Goal: Communication & Community: Answer question/provide support

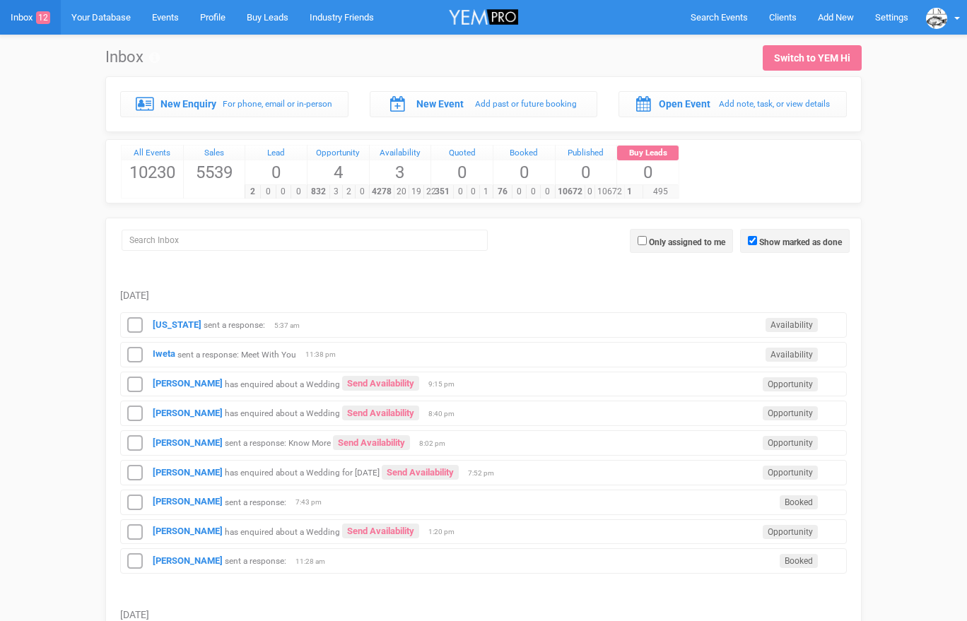
scroll to position [247, 0]
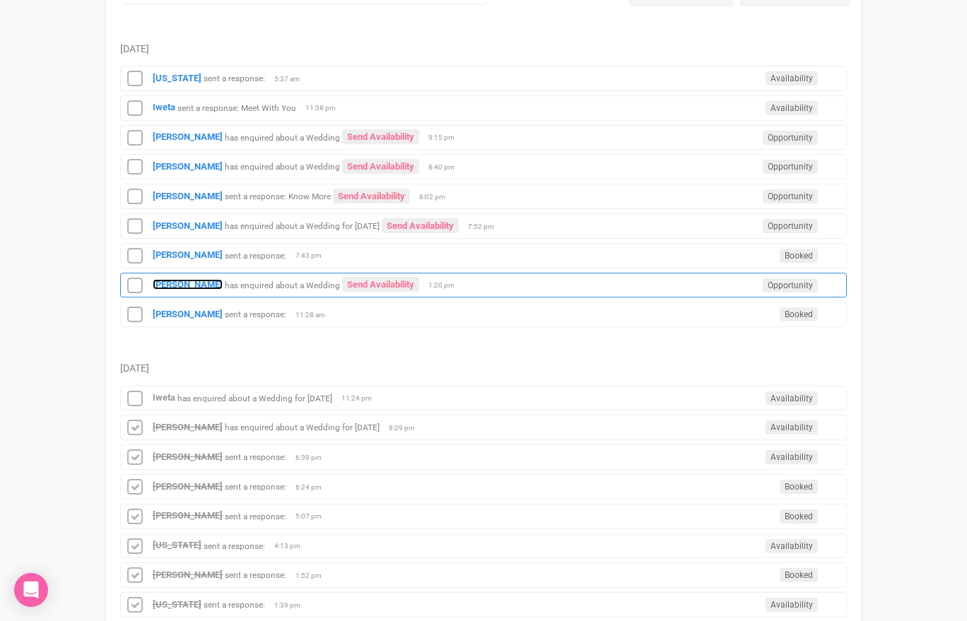
click at [162, 287] on strong "[PERSON_NAME]" at bounding box center [188, 284] width 70 height 11
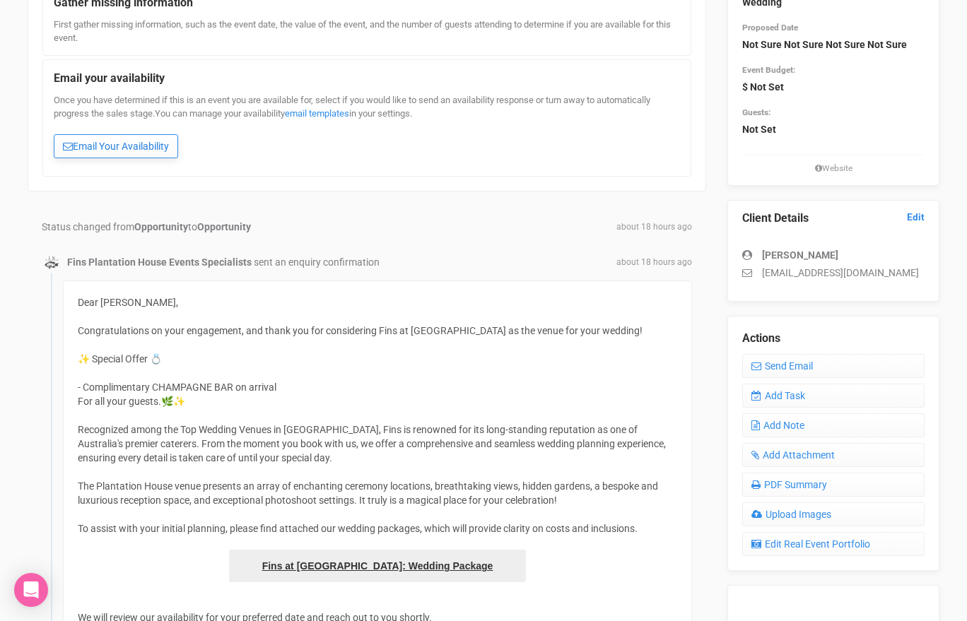
scroll to position [112, 0]
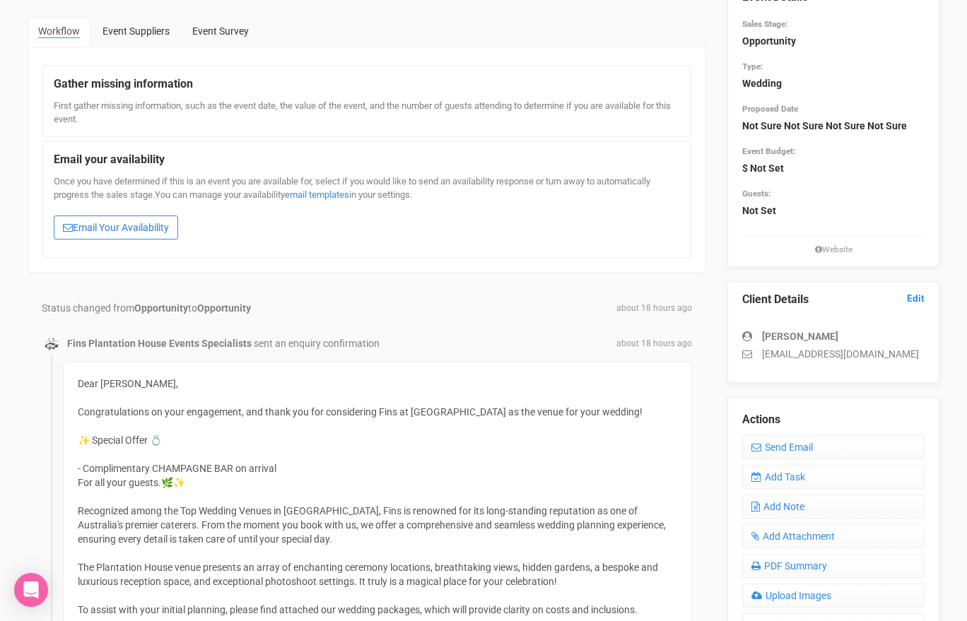
click at [126, 228] on link "Email Your Availability" at bounding box center [116, 228] width 124 height 24
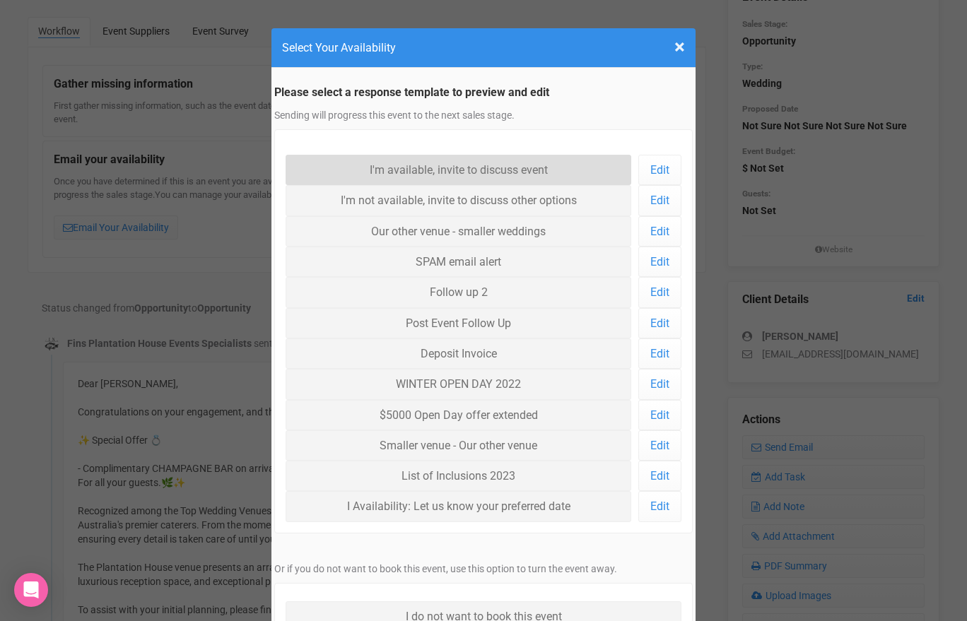
click at [362, 162] on link "I'm available, invite to discuss event" at bounding box center [458, 170] width 346 height 30
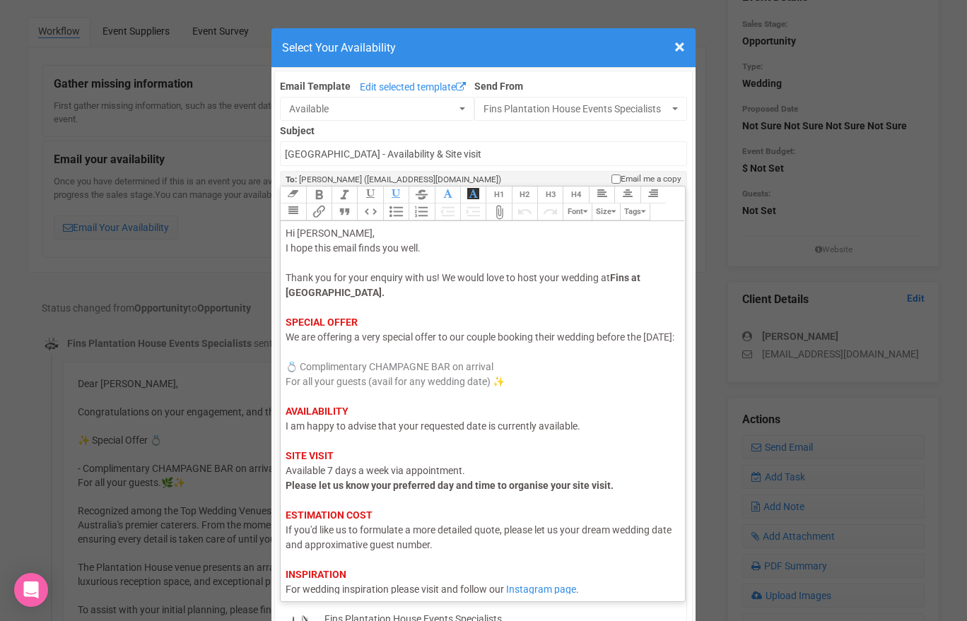
drag, startPoint x: 332, startPoint y: 353, endPoint x: 289, endPoint y: 353, distance: 43.1
click at [289, 343] on span "We are offering a very special offer to our couple booking their wedding before…" at bounding box center [479, 336] width 389 height 11
click at [313, 432] on span "I am happy to advise that your requested date is currently available." at bounding box center [432, 425] width 295 height 11
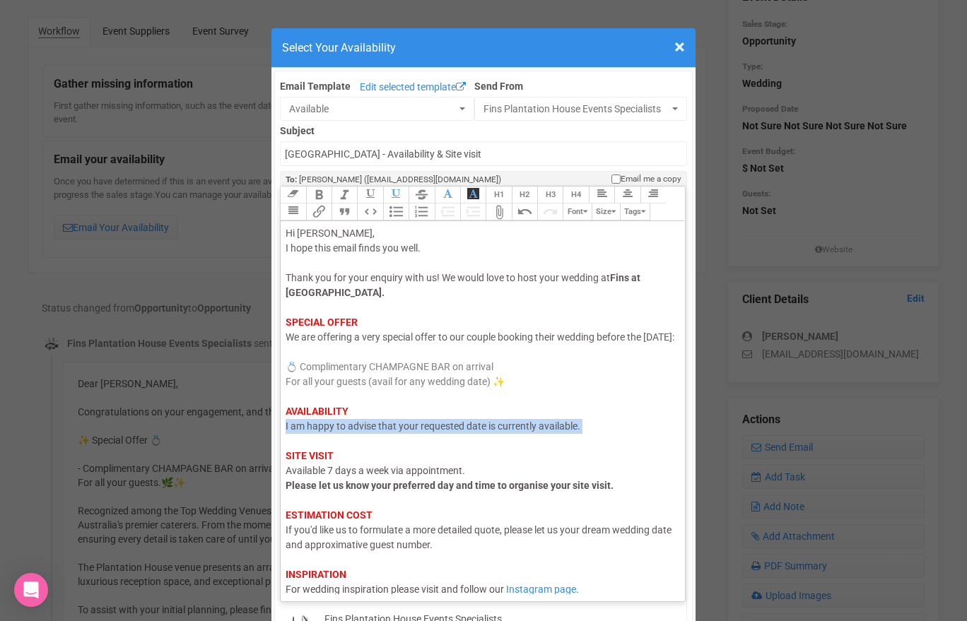
click at [313, 432] on span "I am happy to advise that your requested date is currently available." at bounding box center [432, 425] width 295 height 11
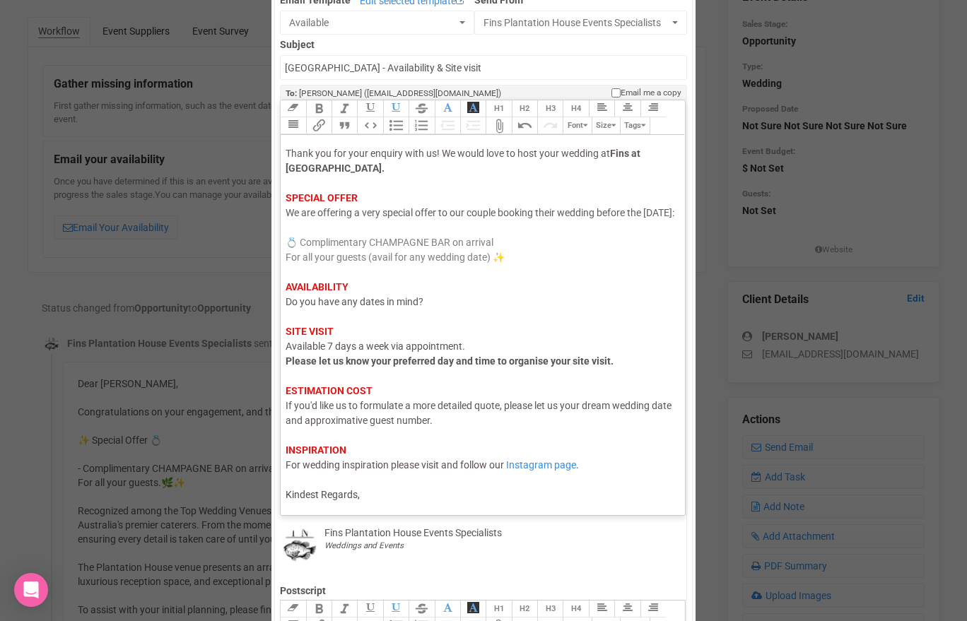
scroll to position [131, 0]
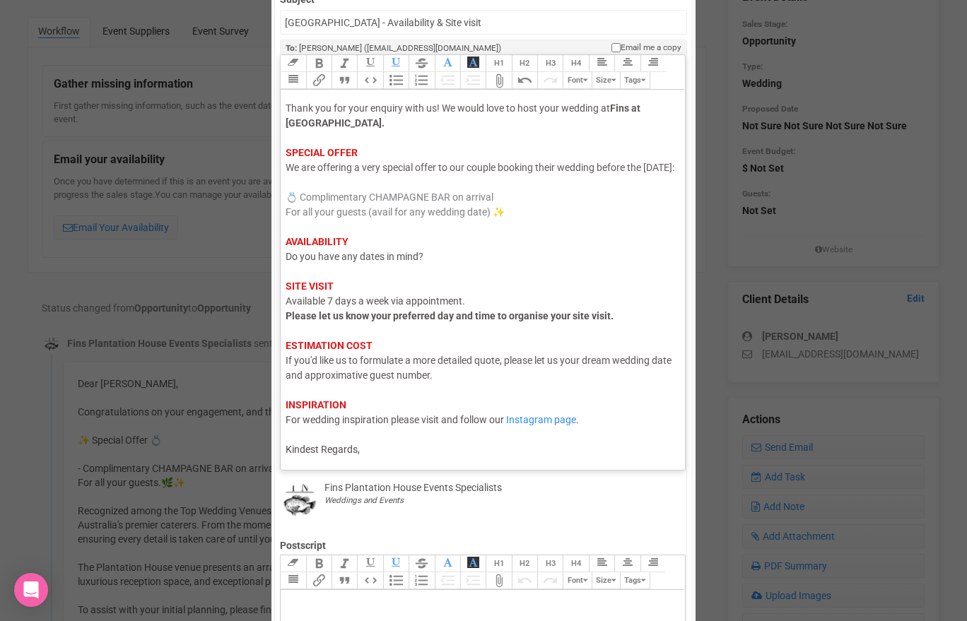
click at [378, 454] on div "Hi Amy, I hope this email finds you well. Thank you for your enquiry with us! W…" at bounding box center [479, 257] width 389 height 401
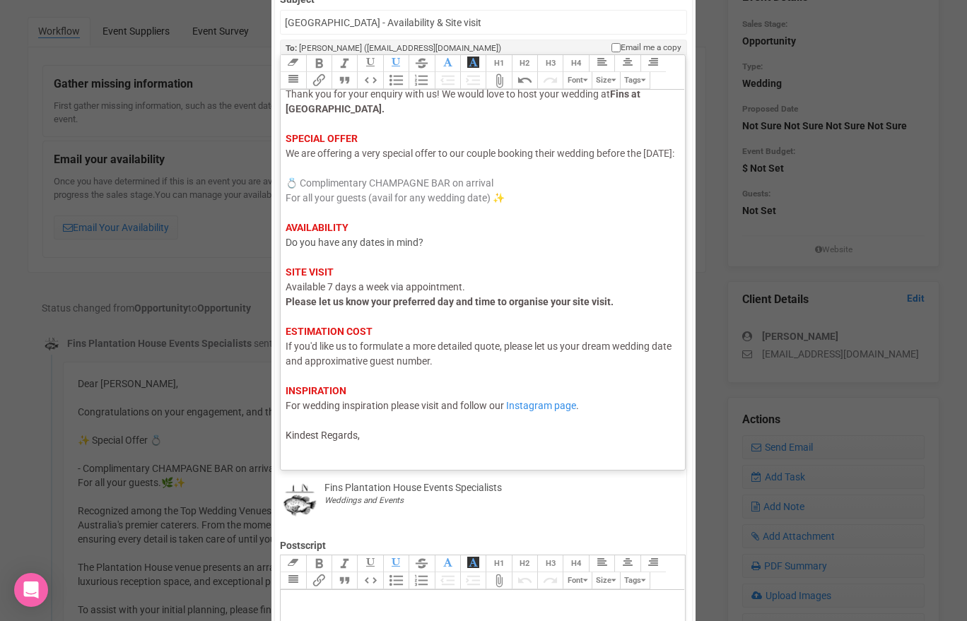
scroll to position [61, 0]
type trix-editor "<div><span style="color: rgb(95, 88, 88);">Hi Amy,</span><br><span style="color…"
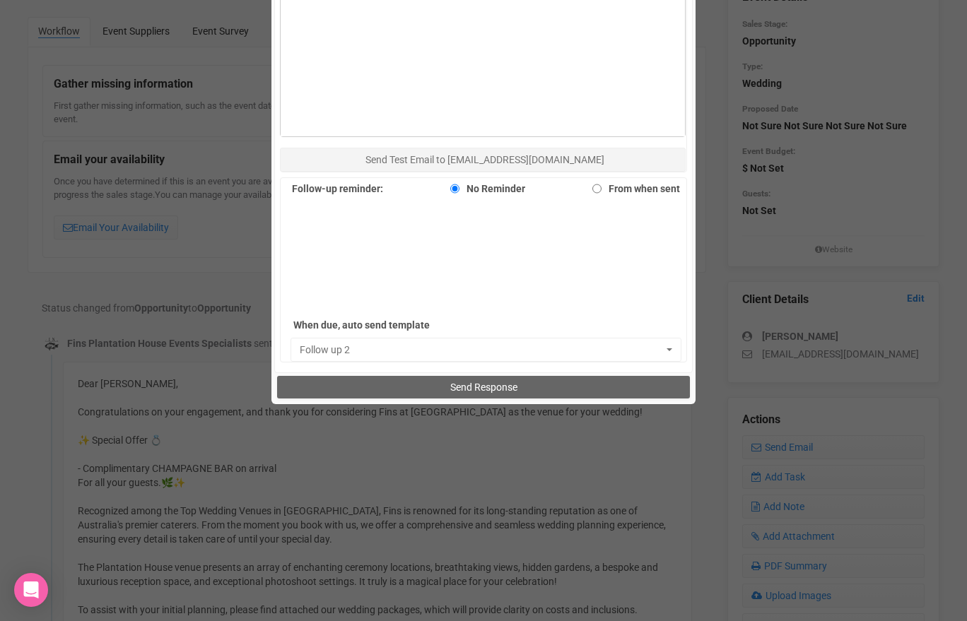
scroll to position [967, 0]
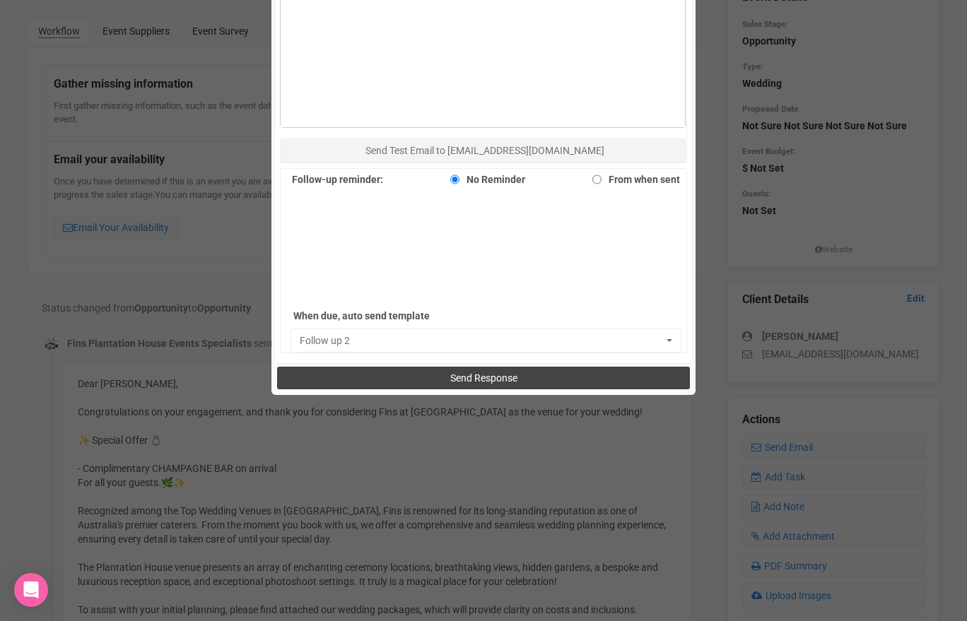
click at [443, 381] on button "Send Response" at bounding box center [483, 378] width 412 height 23
click at [451, 374] on span "Send Response" at bounding box center [483, 377] width 67 height 11
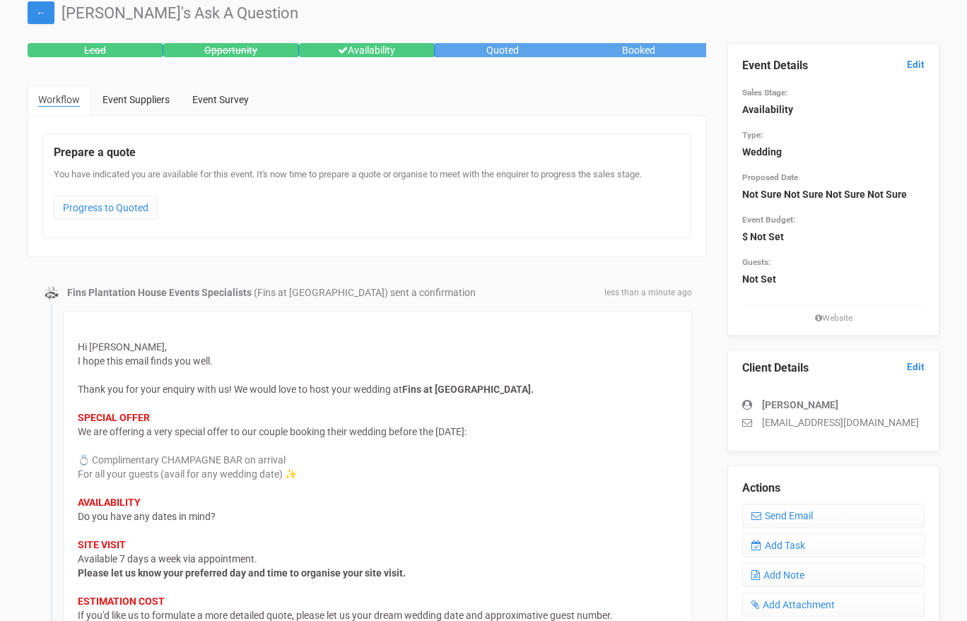
scroll to position [36, 0]
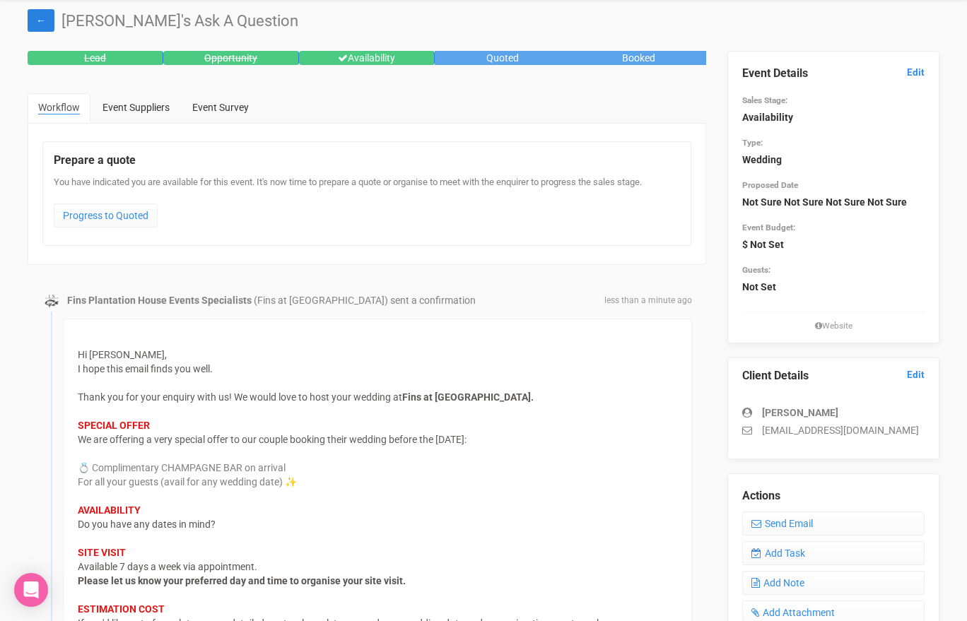
click at [37, 18] on link "←" at bounding box center [41, 20] width 27 height 23
click at [45, 24] on link "←" at bounding box center [41, 20] width 27 height 23
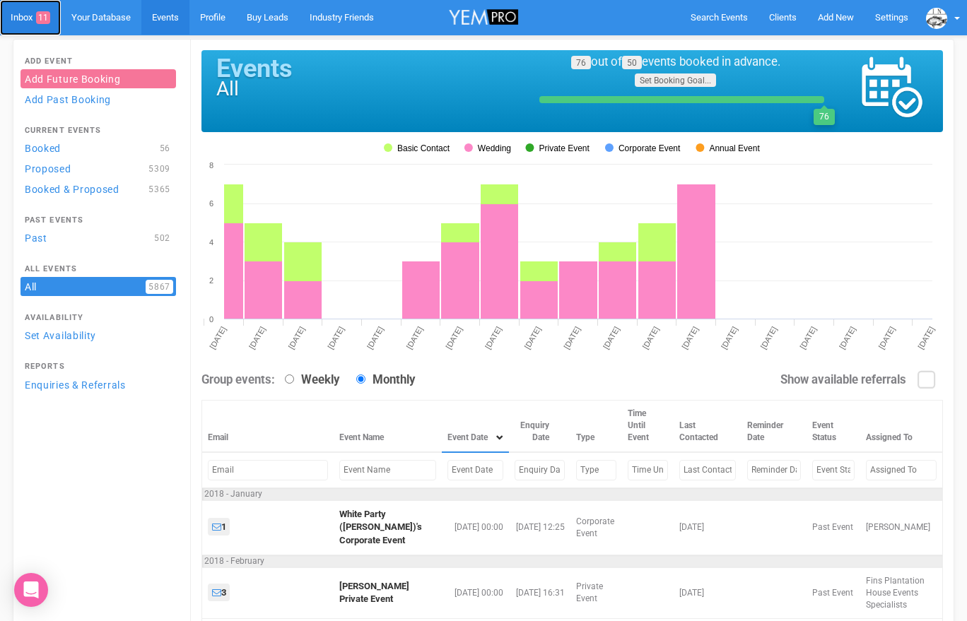
click at [31, 16] on link "Inbox 11" at bounding box center [30, 17] width 61 height 35
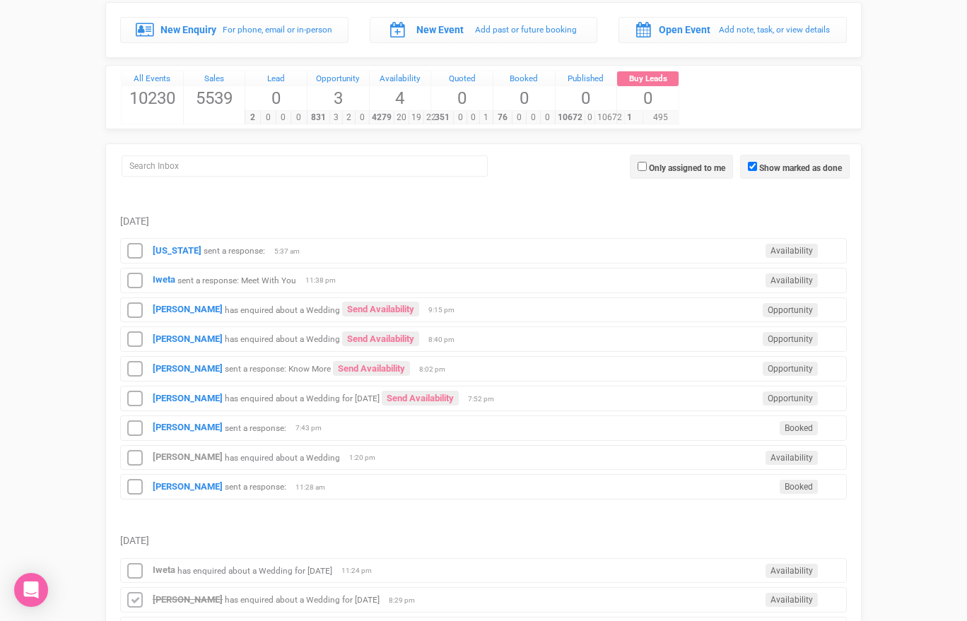
scroll to position [110, 0]
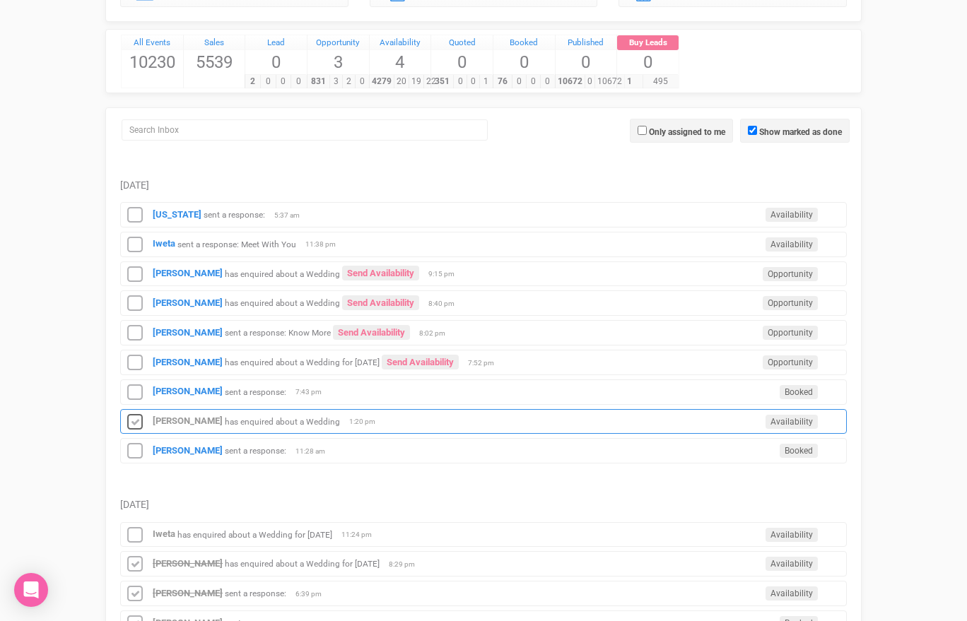
click at [136, 420] on icon at bounding box center [134, 422] width 21 height 18
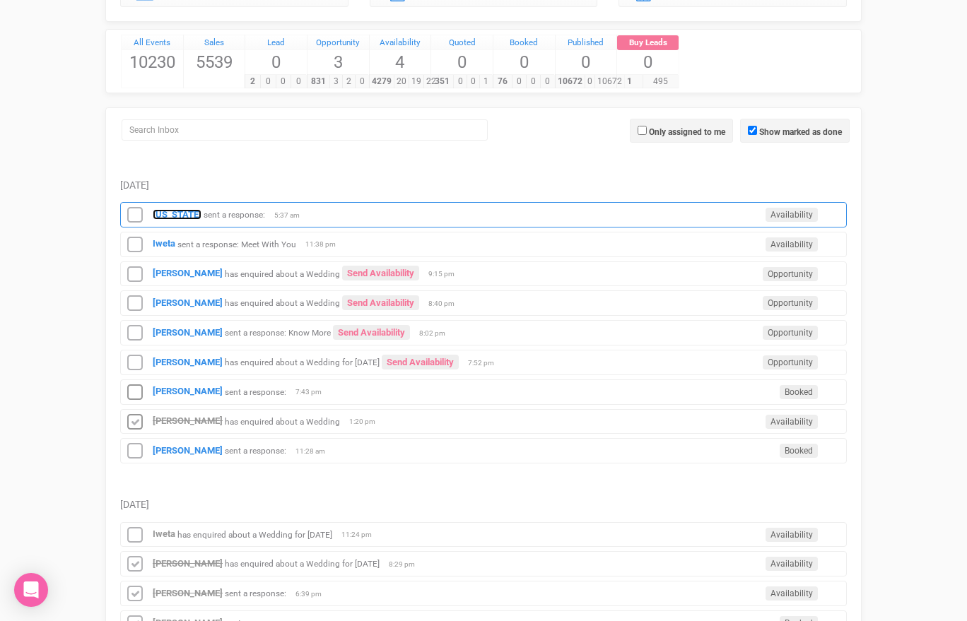
click at [170, 216] on strong "[US_STATE]" at bounding box center [177, 214] width 49 height 11
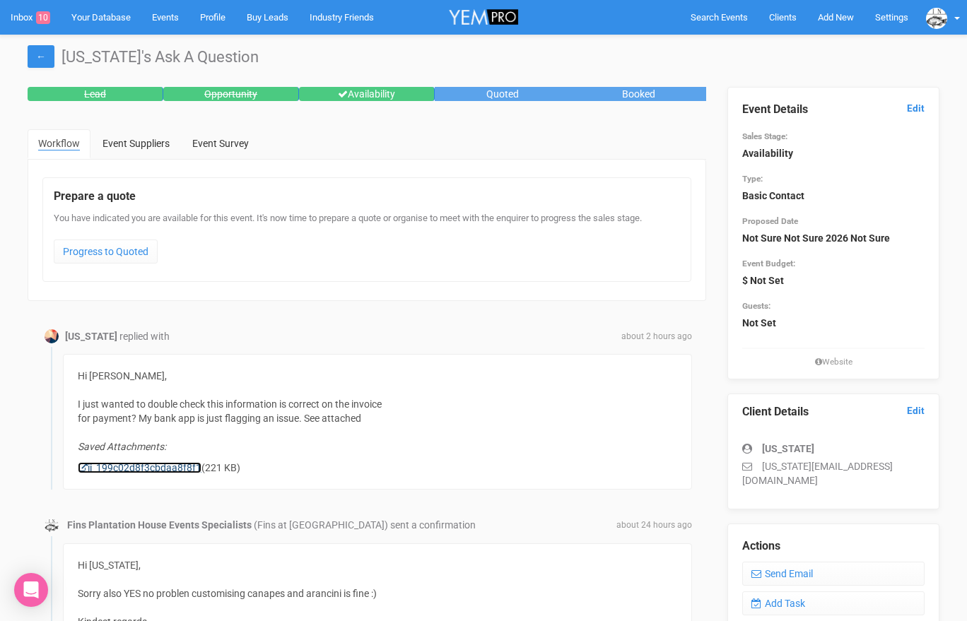
click at [172, 464] on link "ii_199c02d8f3cbdaa8f8f1" at bounding box center [140, 467] width 124 height 11
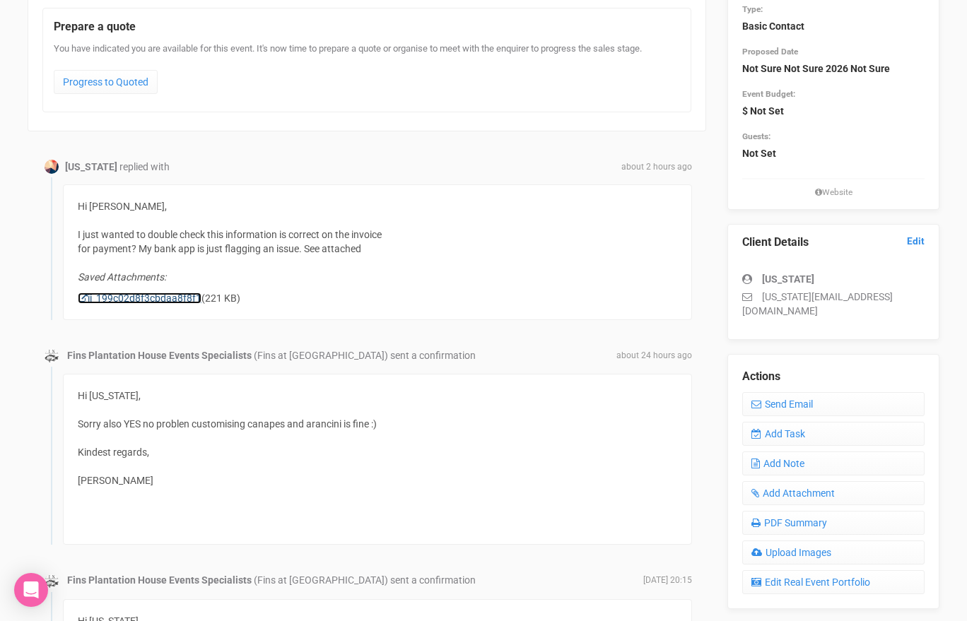
scroll to position [181, 0]
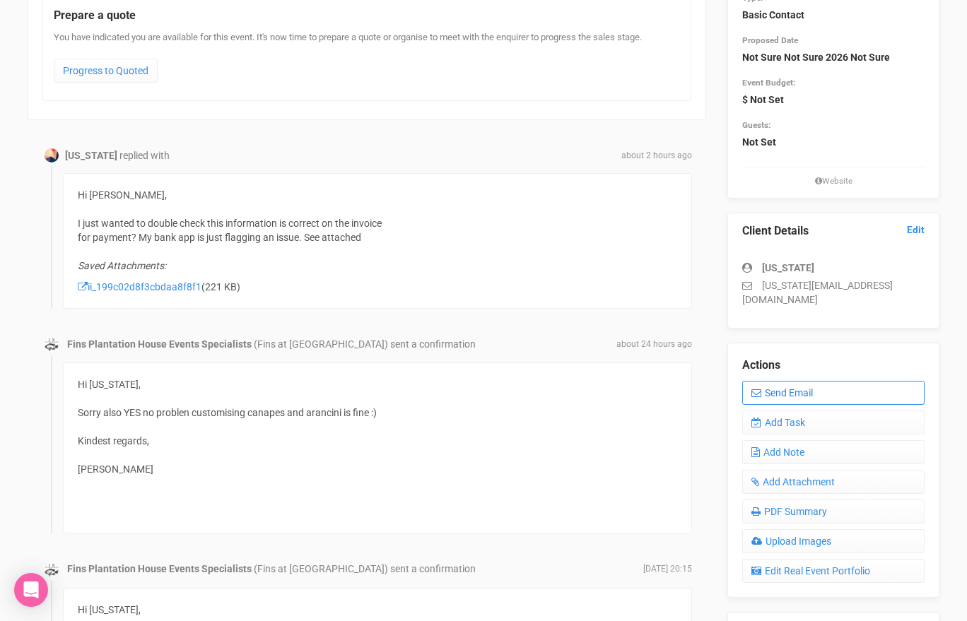
click at [765, 381] on link "Send Email" at bounding box center [833, 393] width 182 height 24
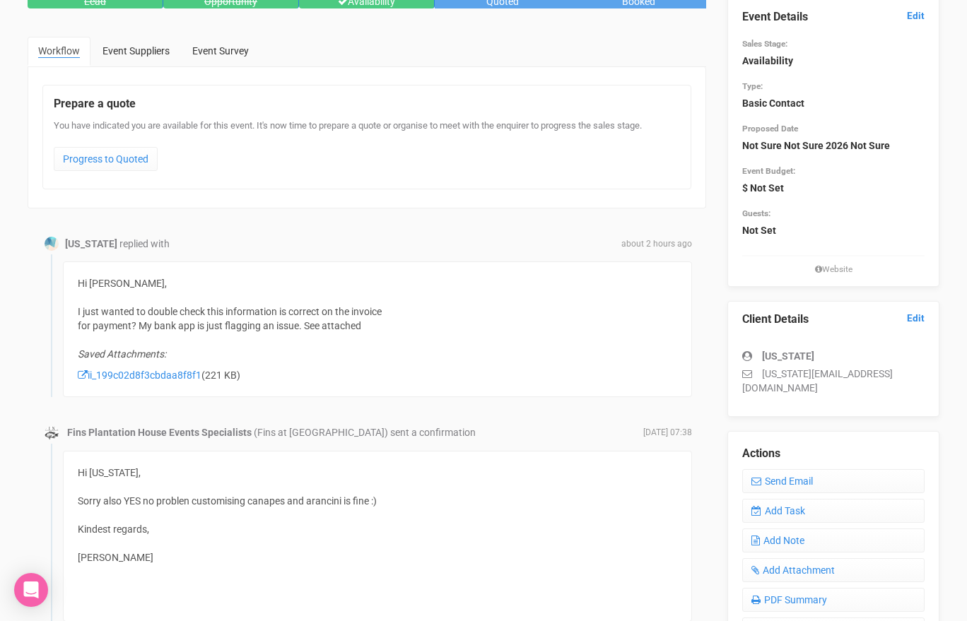
scroll to position [85, 0]
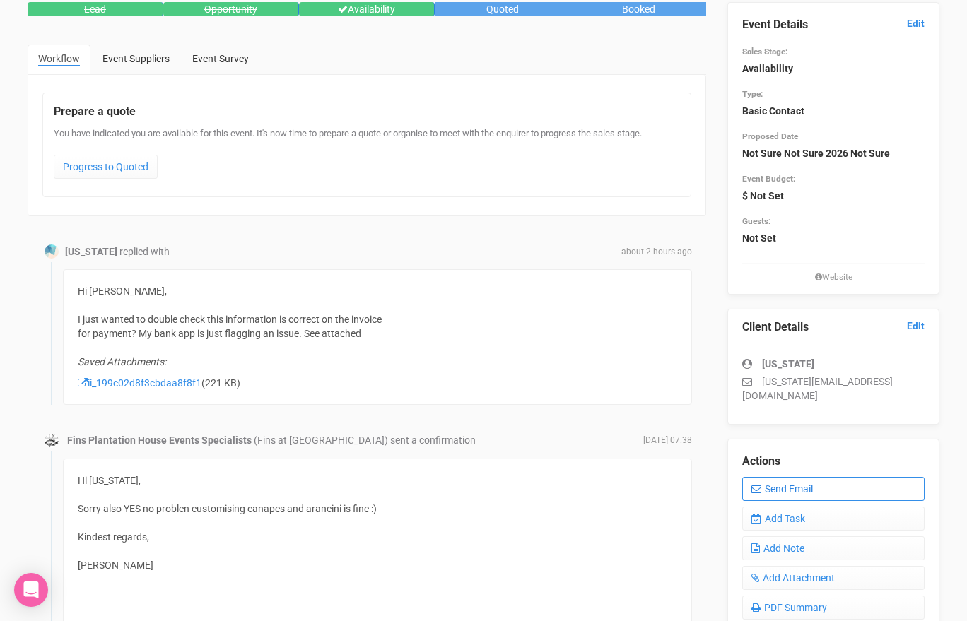
click at [767, 477] on link "Send Email" at bounding box center [833, 489] width 182 height 24
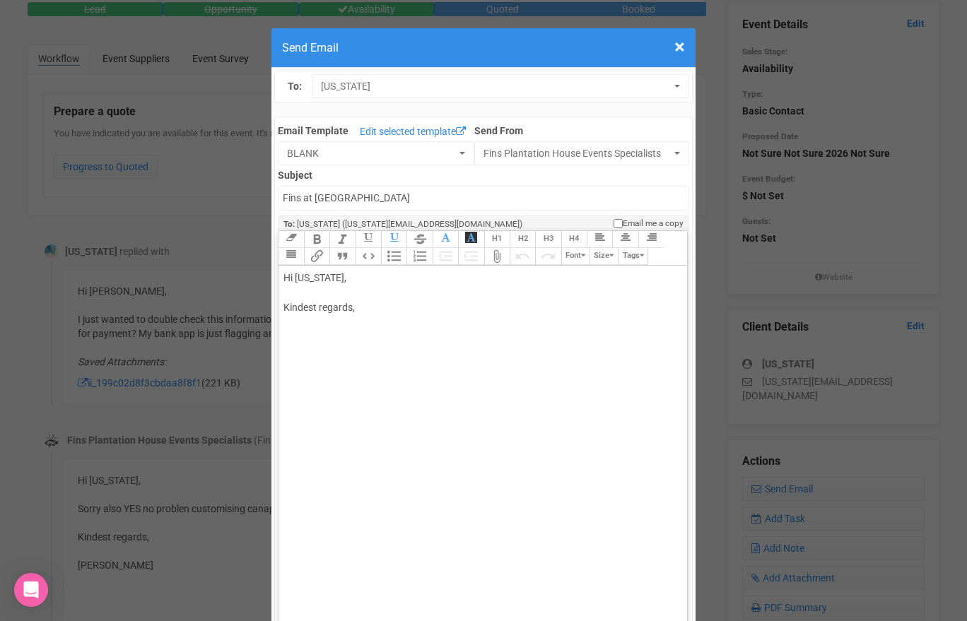
click at [332, 295] on div "Hi [US_STATE], Kindest regards," at bounding box center [479, 308] width 393 height 74
click at [389, 347] on div "Hi [US_STATE], Yes that's the correct bank account details. It will process fin…" at bounding box center [479, 323] width 393 height 104
type trix-editor "<div>Hi [US_STATE],<br><br>Yes that's the correct bank account details. It will…"
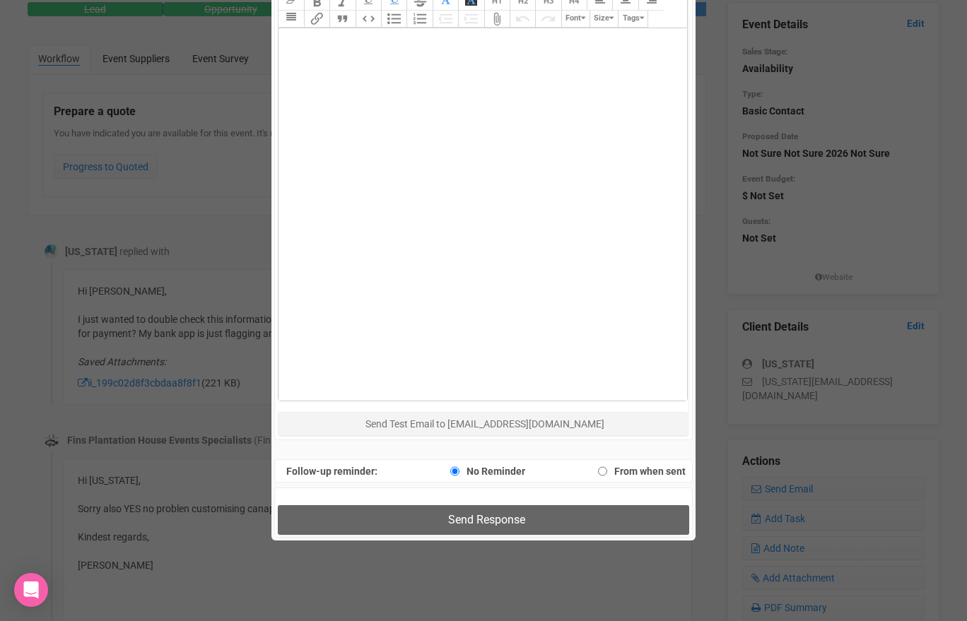
scroll to position [814, 0]
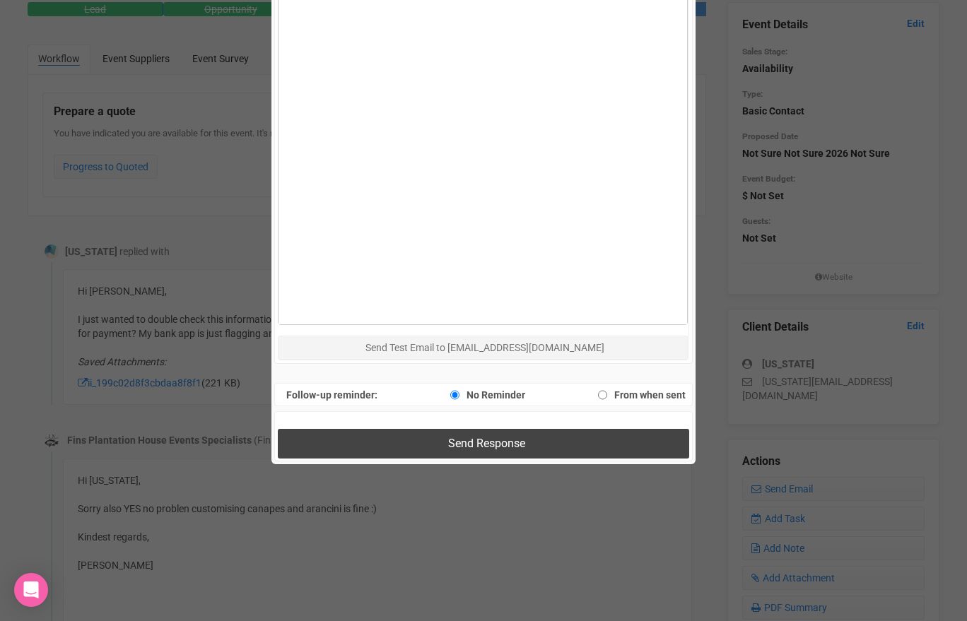
click at [413, 440] on button "Send Response" at bounding box center [483, 443] width 411 height 29
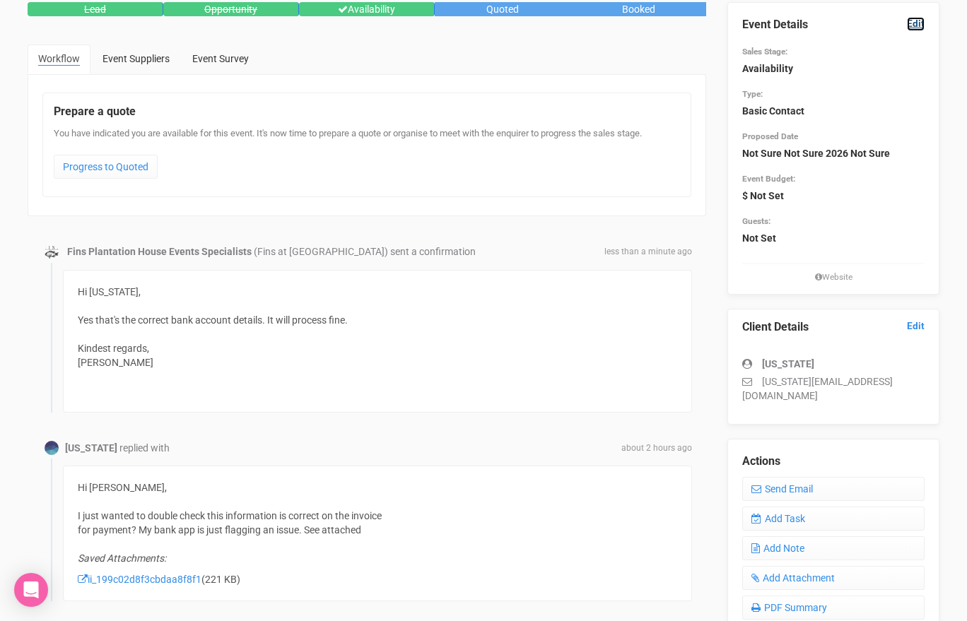
click at [911, 24] on link "Edit" at bounding box center [916, 23] width 18 height 13
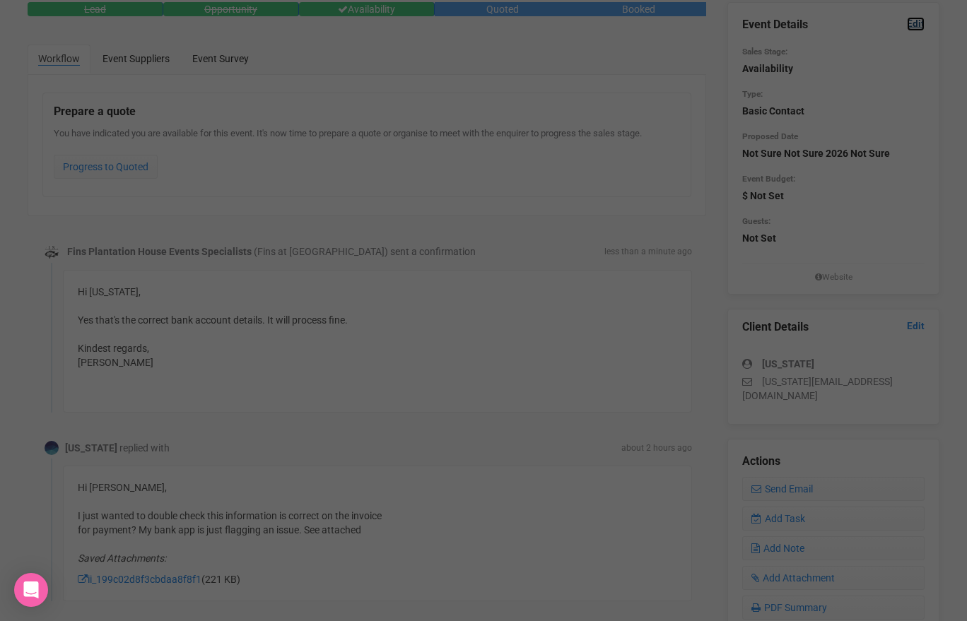
scroll to position [0, 0]
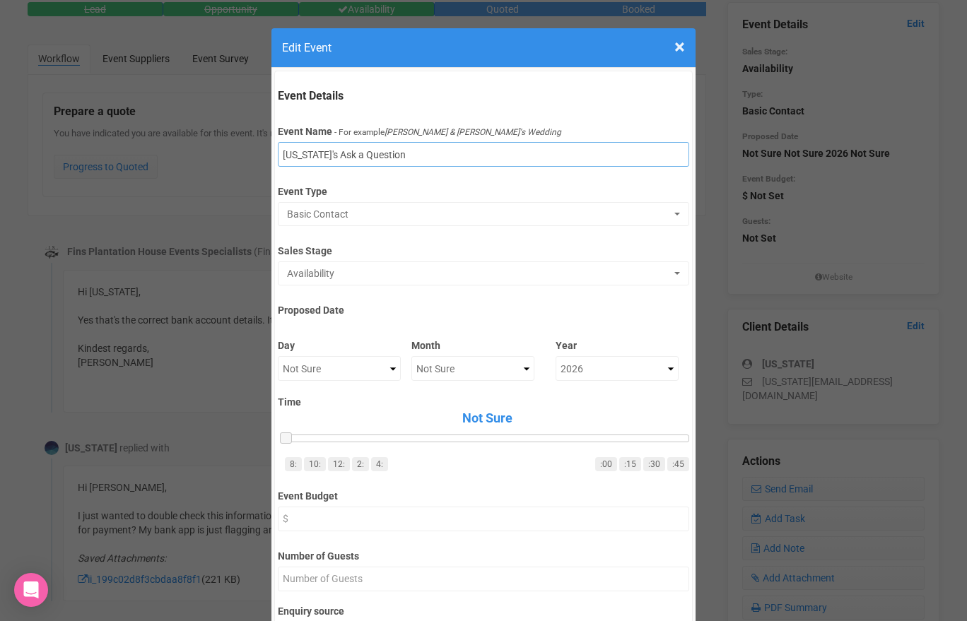
click at [446, 158] on input "[US_STATE]'s Ask a Question" at bounding box center [483, 154] width 411 height 25
type input "[US_STATE][PERSON_NAME]"
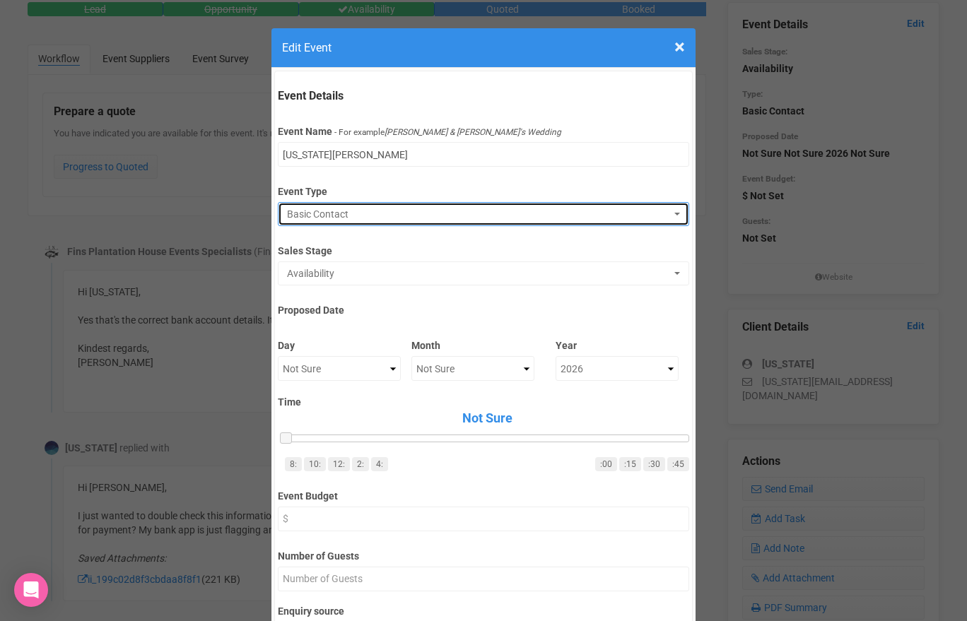
click at [430, 210] on span "Basic Contact" at bounding box center [478, 214] width 383 height 14
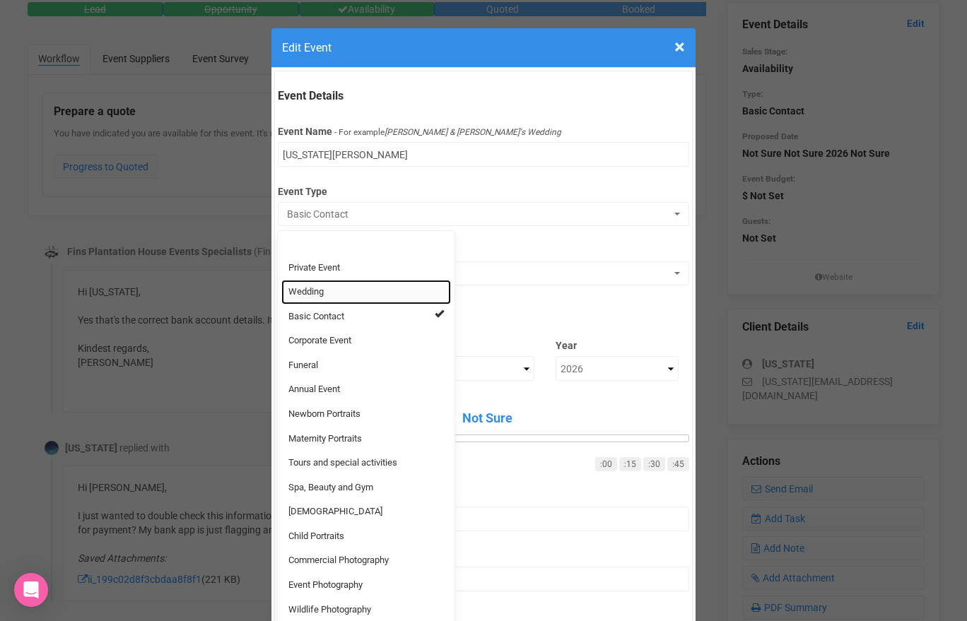
click at [349, 286] on link "Wedding" at bounding box center [366, 292] width 170 height 25
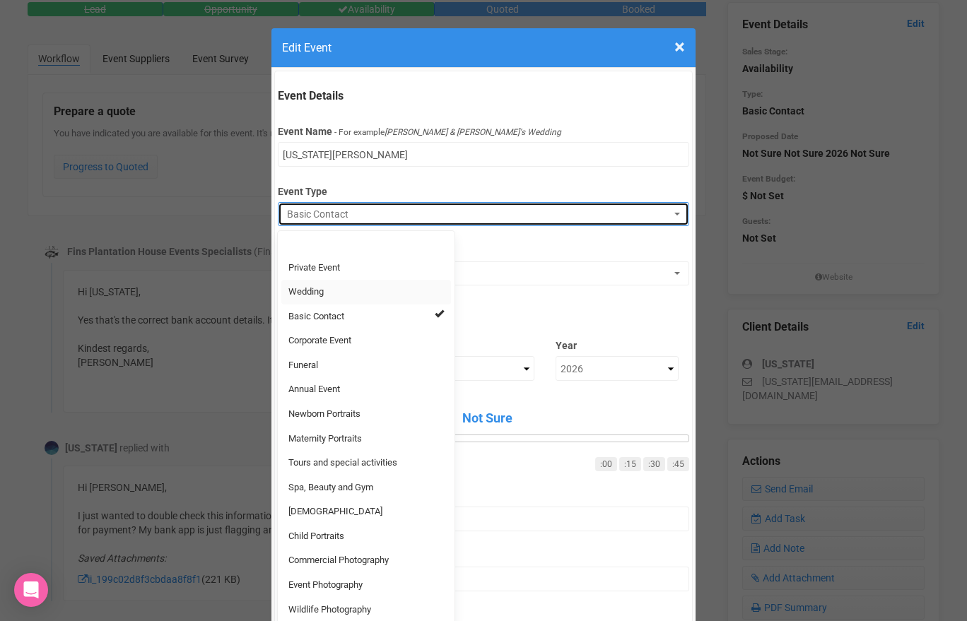
select select "20"
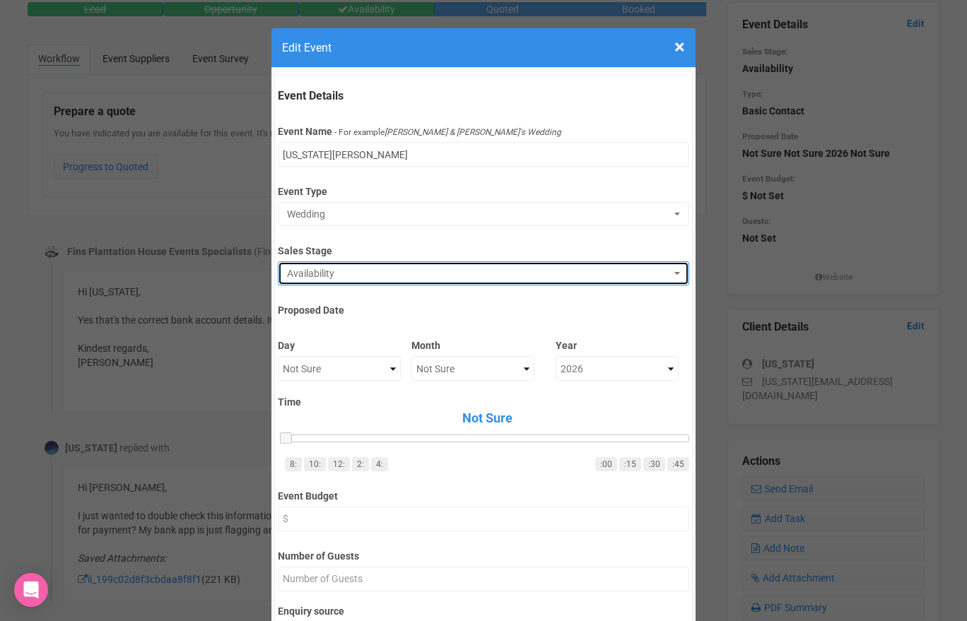
click at [356, 273] on span "Availability" at bounding box center [478, 273] width 383 height 14
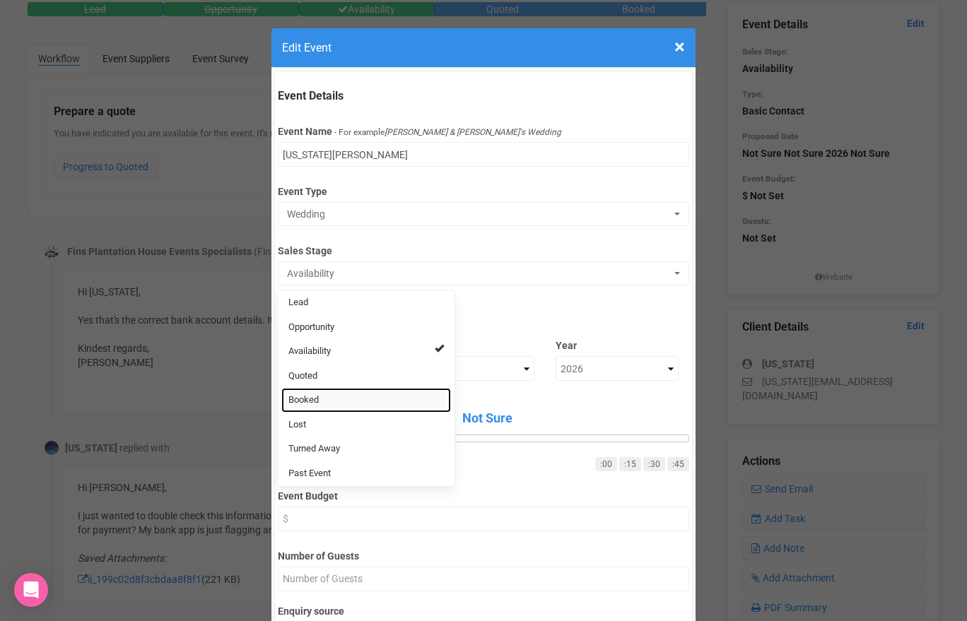
click at [322, 391] on link "Booked" at bounding box center [366, 400] width 170 height 25
select select "2"
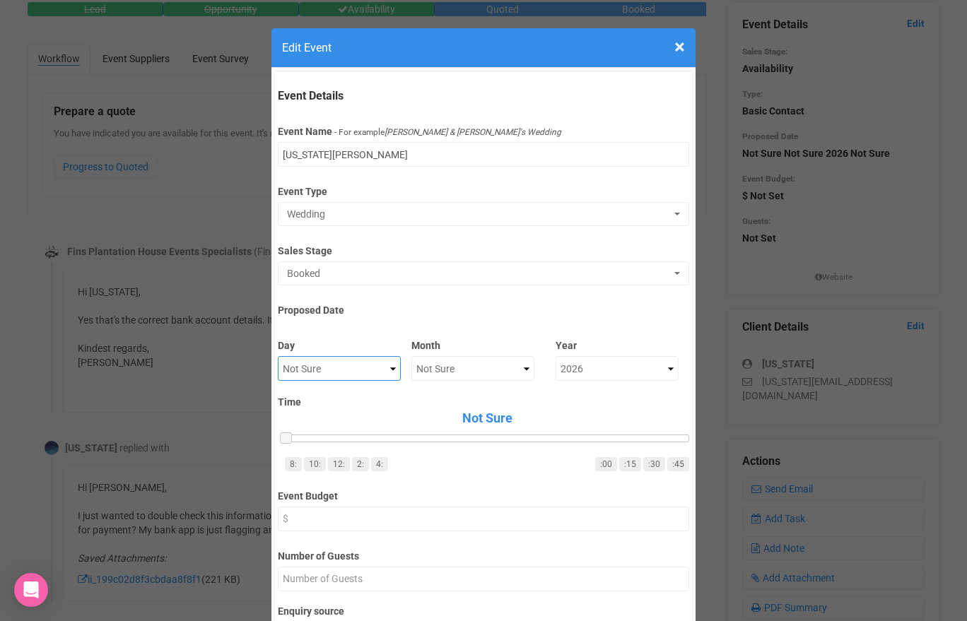
click at [327, 372] on select "Not Sure 1 2 3 4 5 6 7 8 9 10 11 12 13 14 15 16 17 18 19 20 21 22 23 24 25 26 2…" at bounding box center [339, 368] width 123 height 25
select select "6"
click at [278, 356] on select "Not Sure 1 2 3 4 5 6 7 8 9 10 11 12 13 14 15 16 17 18 19 20 21 22 23 24 25 26 2…" at bounding box center [339, 368] width 123 height 25
click at [417, 366] on select "Not Sure January February March April May June July August September October No…" at bounding box center [472, 368] width 123 height 25
select select "November"
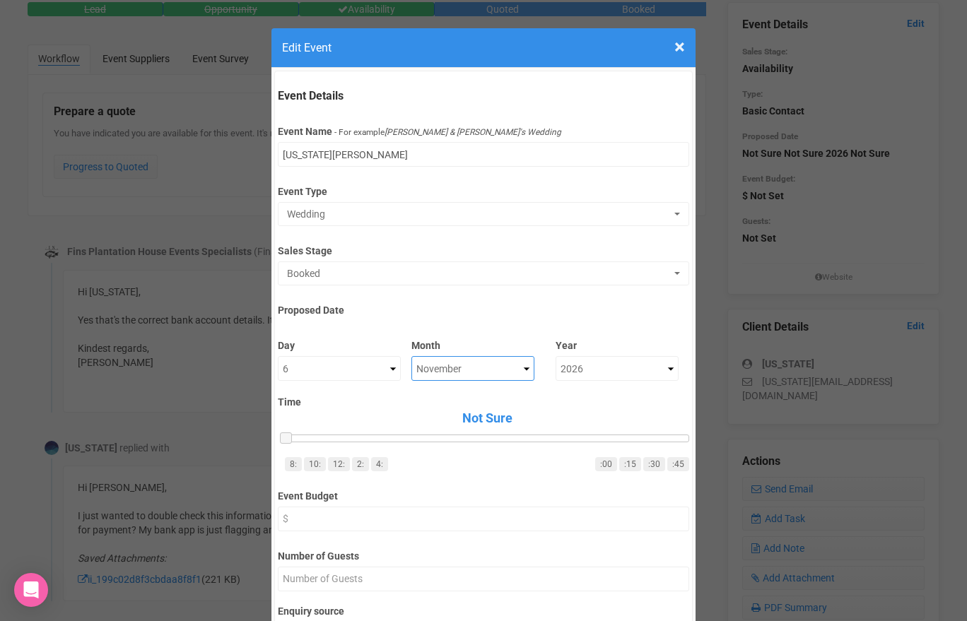
click at [411, 356] on select "Not Sure January February March April May June July August September October No…" at bounding box center [472, 368] width 123 height 25
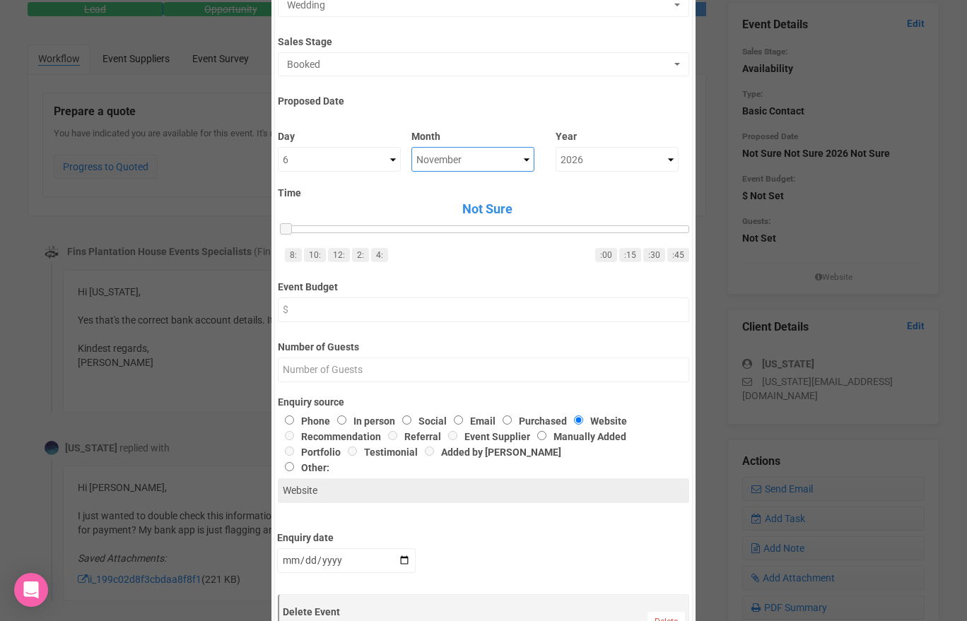
scroll to position [216, 0]
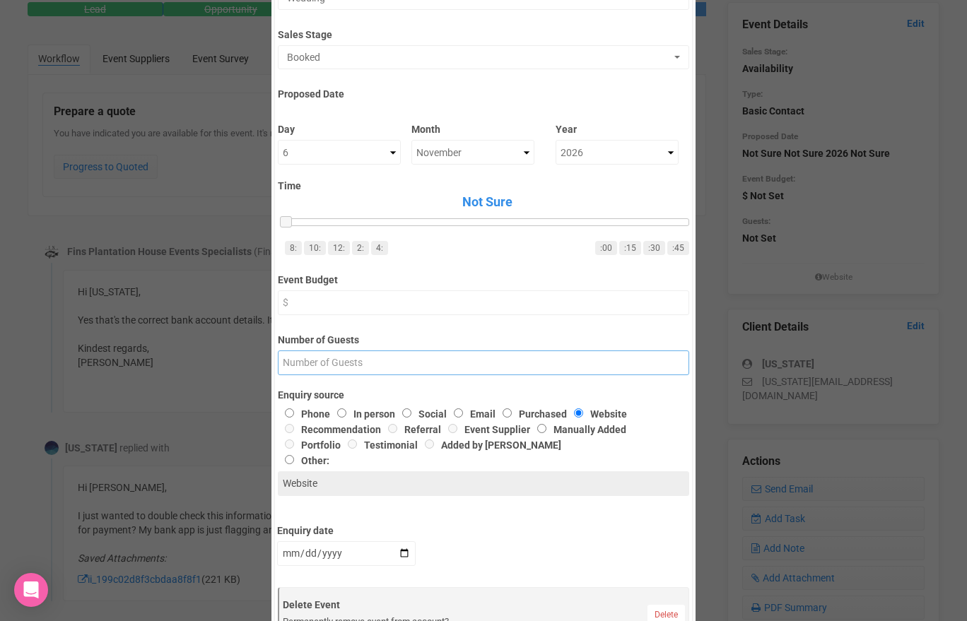
click at [382, 360] on input "Number of Guests" at bounding box center [483, 362] width 411 height 25
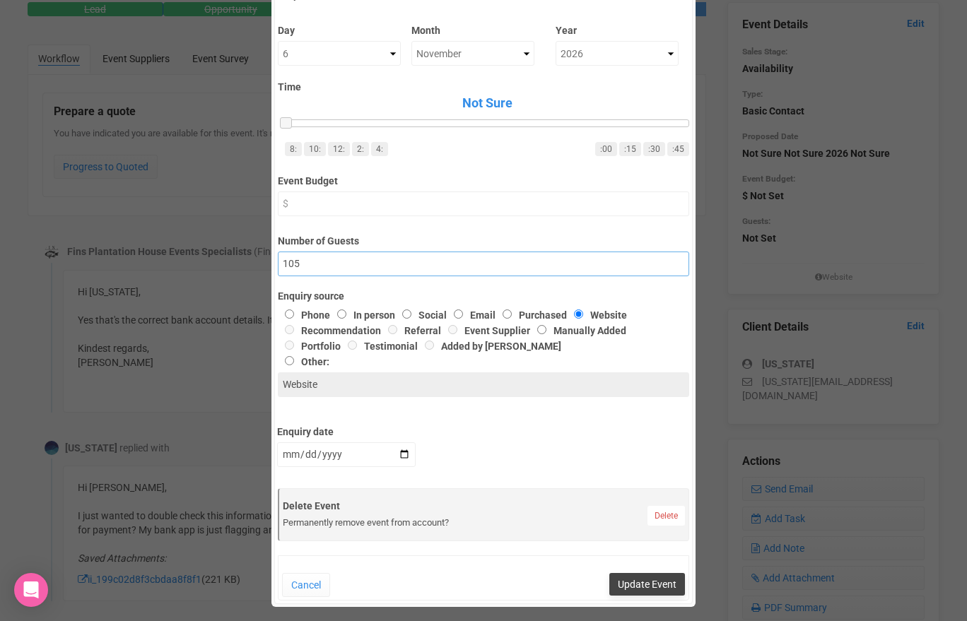
type input "105"
click at [641, 582] on button "Update Event" at bounding box center [647, 584] width 76 height 23
click at [201, 89] on div "× Close Edit Event Event Details Event Name - For example [PERSON_NAME] & [PERS…" at bounding box center [483, 310] width 967 height 621
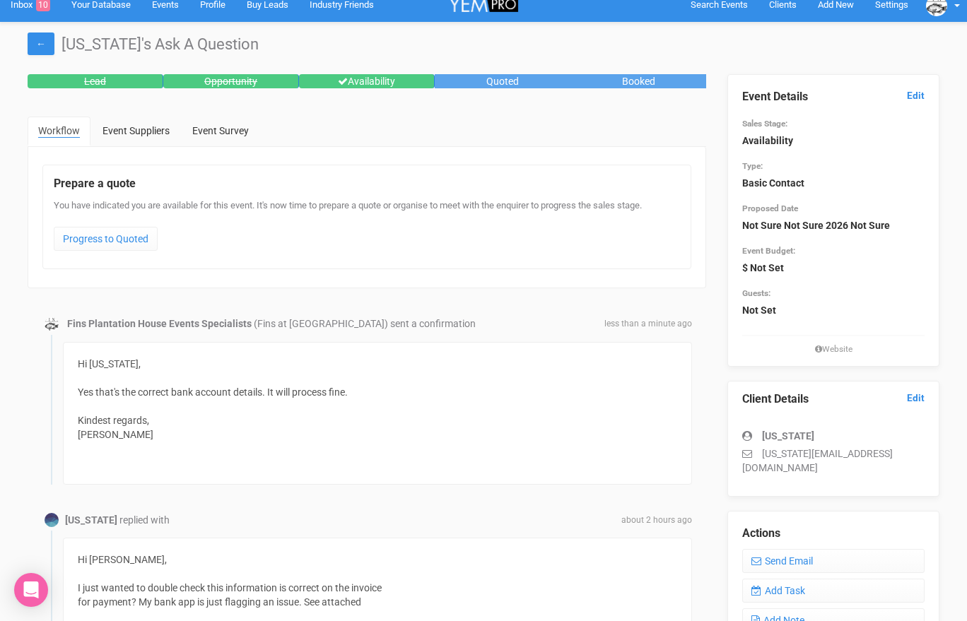
scroll to position [4, 0]
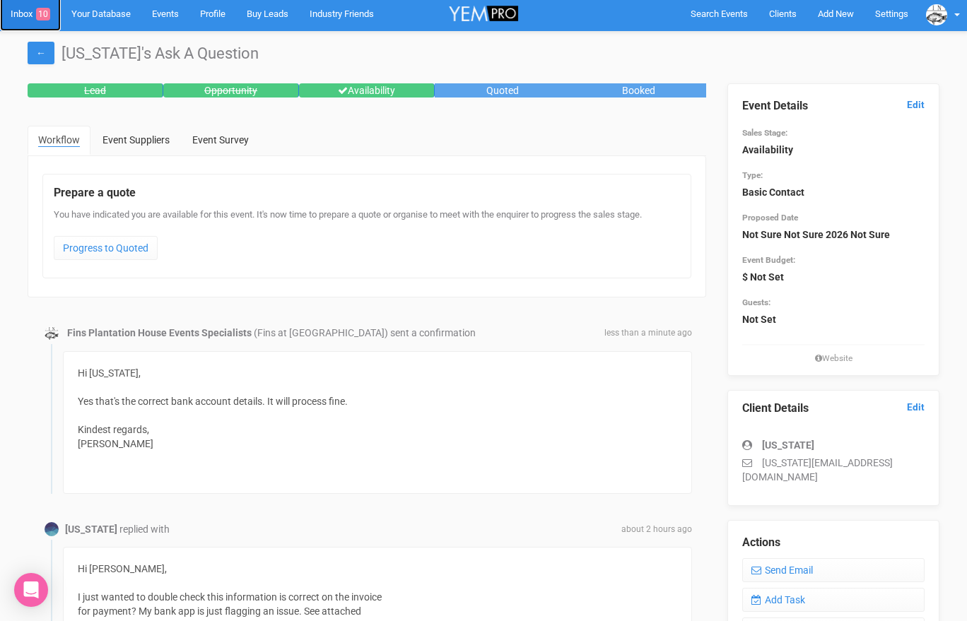
click at [25, 12] on link "Inbox 10" at bounding box center [30, 13] width 61 height 35
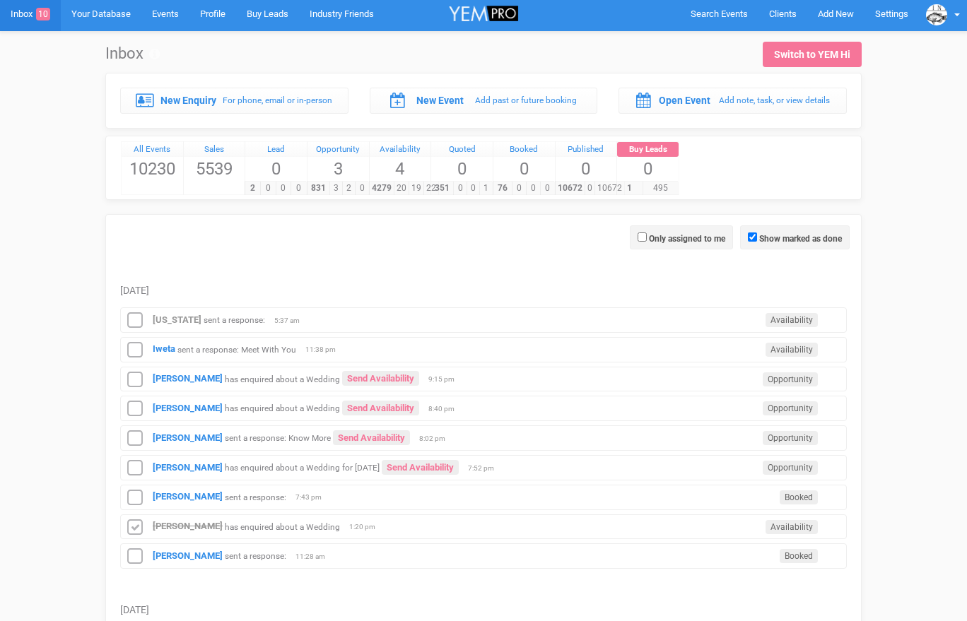
scroll to position [0, 0]
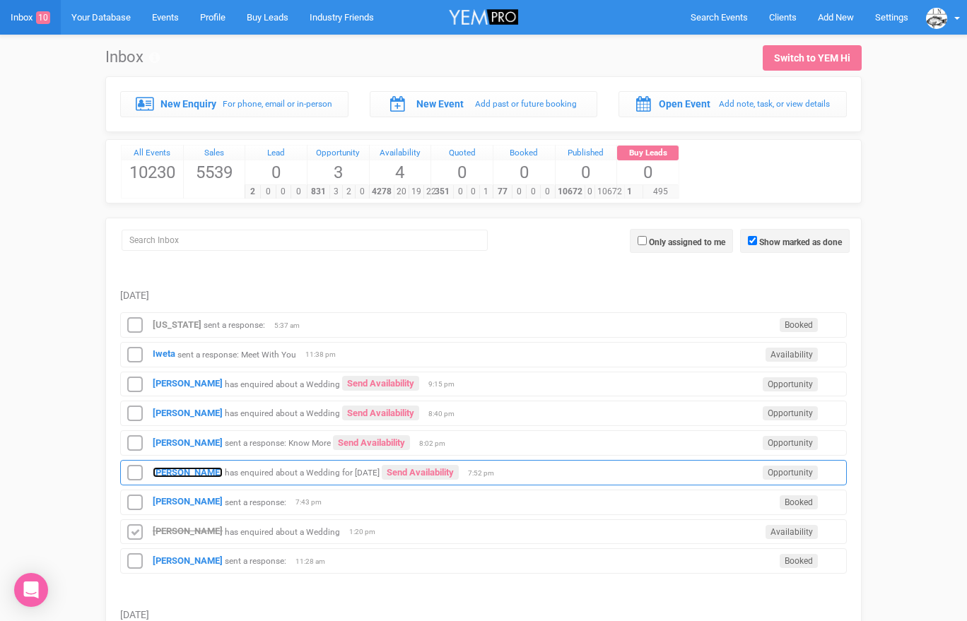
click at [186, 468] on strong "[PERSON_NAME]" at bounding box center [188, 472] width 70 height 11
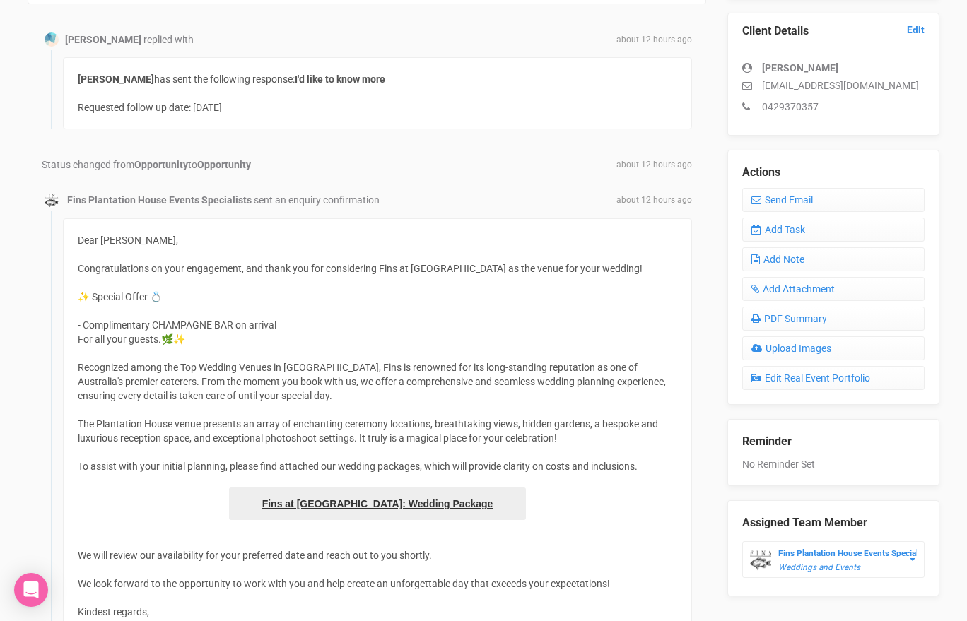
scroll to position [242, 0]
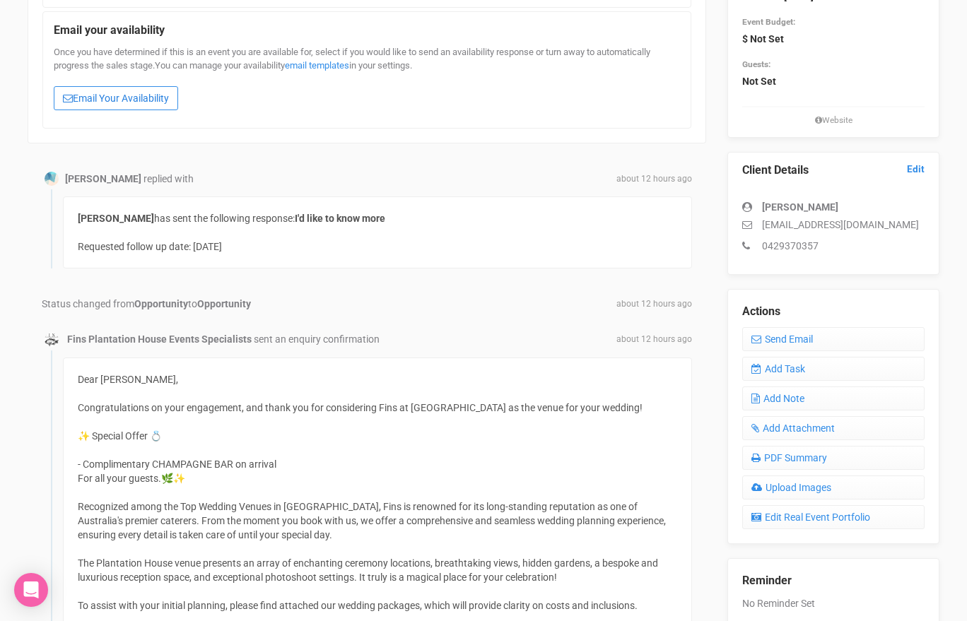
click at [146, 101] on link "Email Your Availability" at bounding box center [116, 98] width 124 height 24
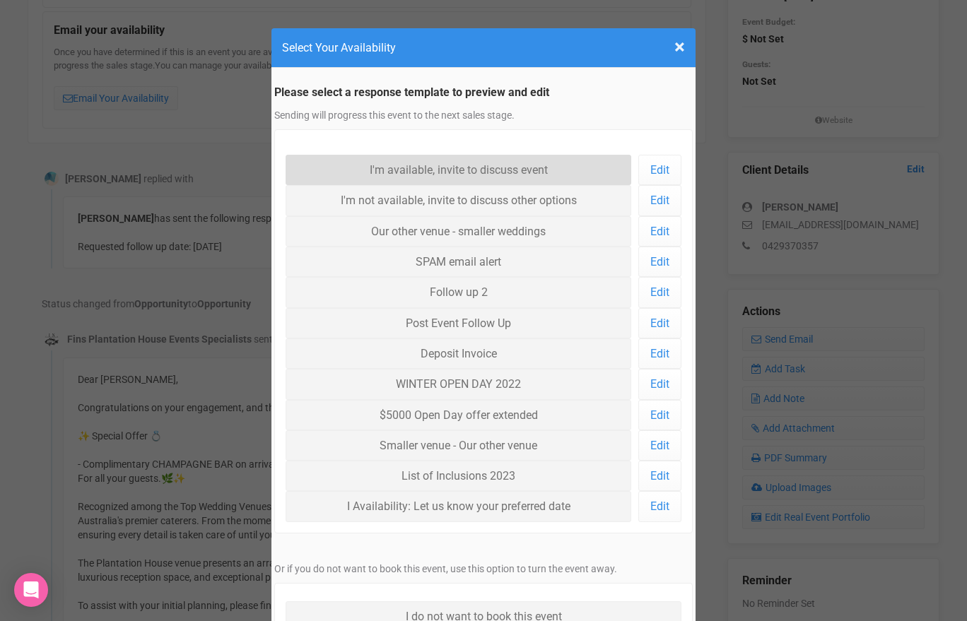
click at [391, 163] on link "I'm available, invite to discuss event" at bounding box center [458, 170] width 346 height 30
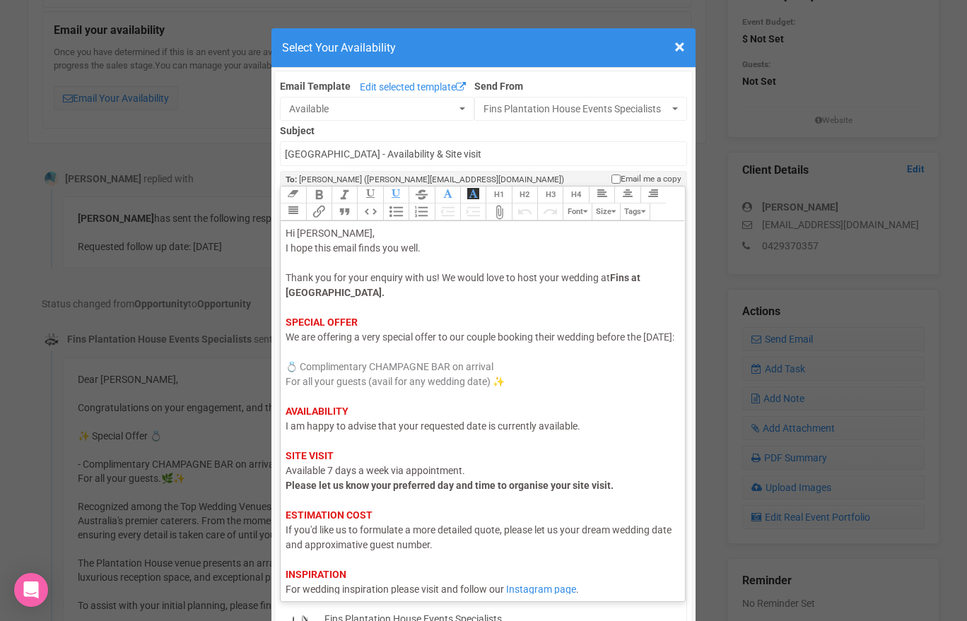
drag, startPoint x: 332, startPoint y: 352, endPoint x: 288, endPoint y: 350, distance: 44.6
click at [287, 343] on span "We are offering a very special offer to our couple booking their wedding before…" at bounding box center [479, 336] width 389 height 11
click at [332, 432] on span "I am happy to advise that your requested date is currently available." at bounding box center [432, 425] width 295 height 11
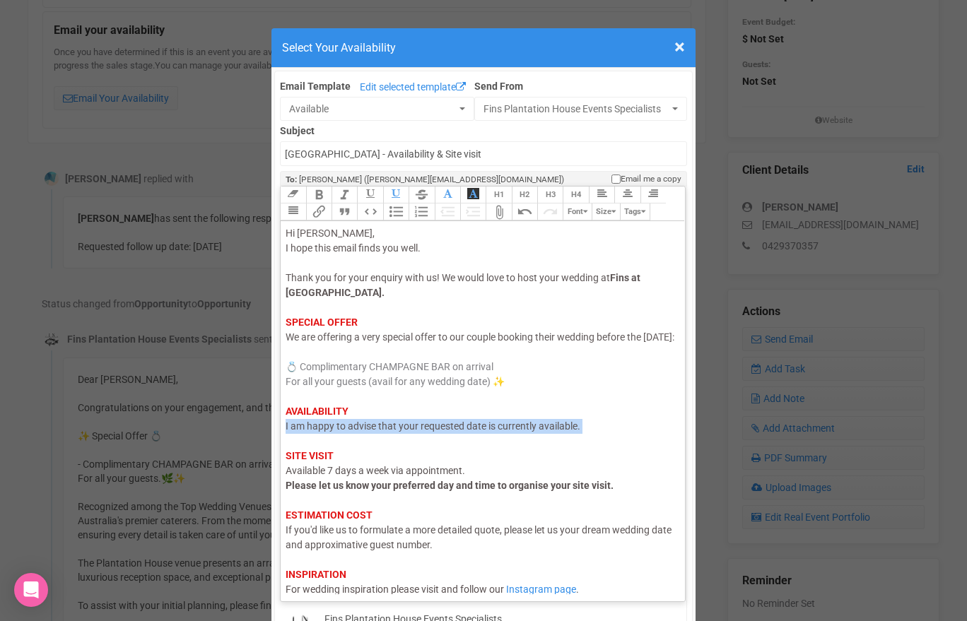
click at [332, 432] on span "I am happy to advise that your requested date is currently available." at bounding box center [432, 425] width 295 height 11
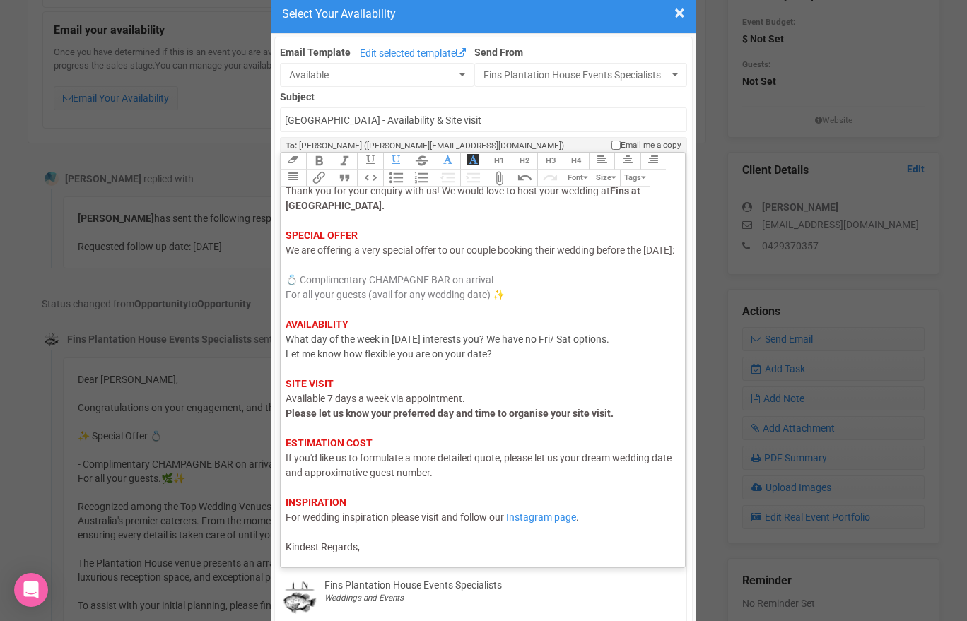
scroll to position [69, 0]
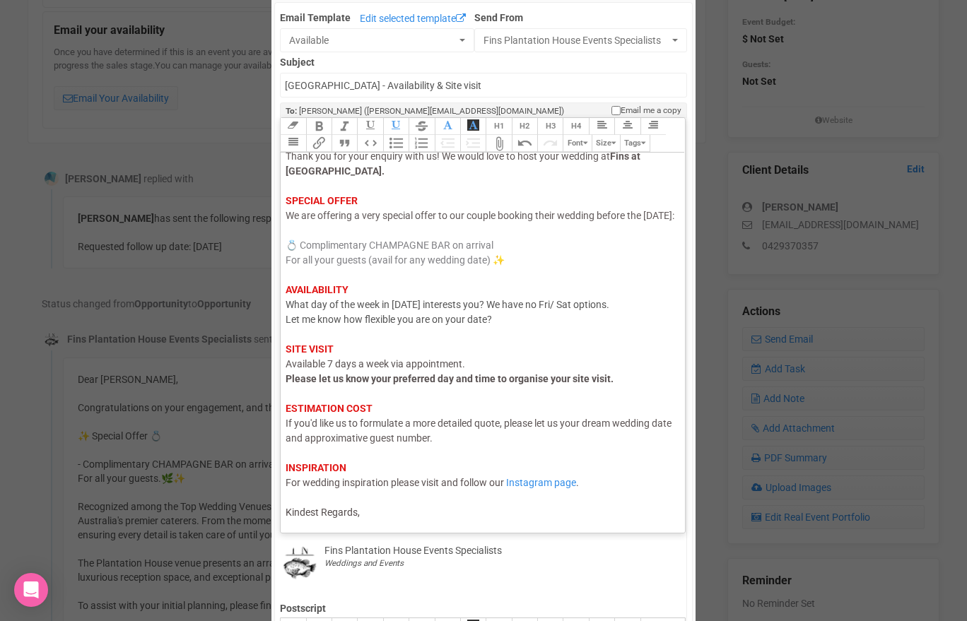
click at [365, 515] on div "Hi [PERSON_NAME], I hope this email finds you well. Thank you for your enquiry …" at bounding box center [479, 312] width 389 height 415
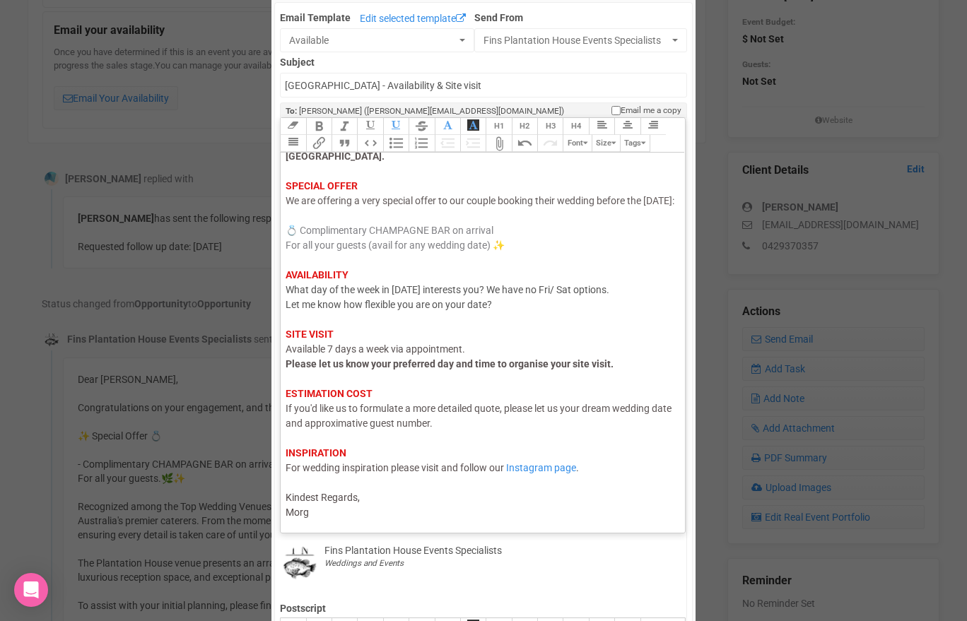
type trix-editor "<div><span style="color: rgb(95, 88, 88);">Hi [PERSON_NAME],</span><br><span st…"
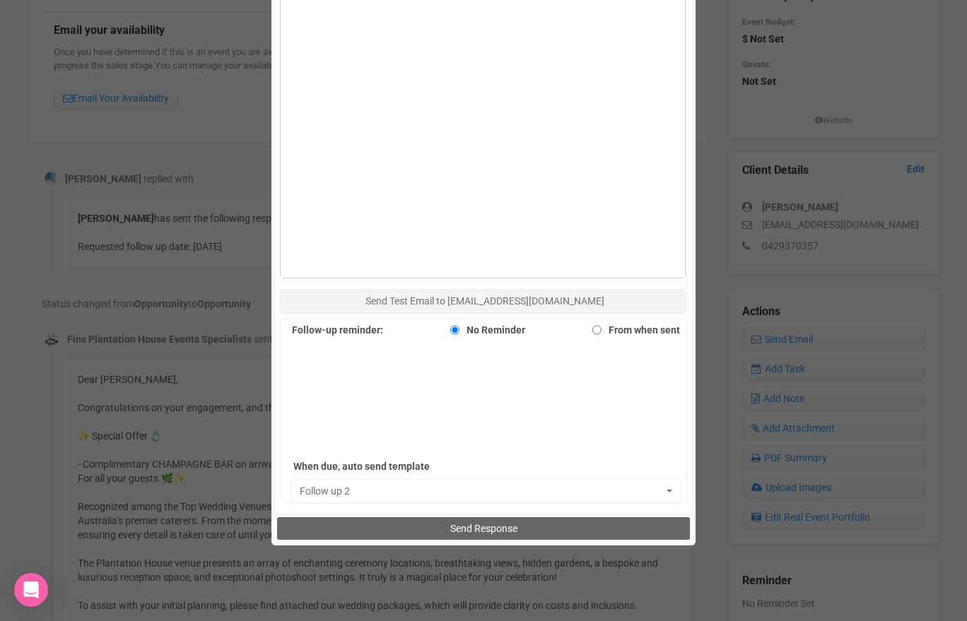
scroll to position [872, 0]
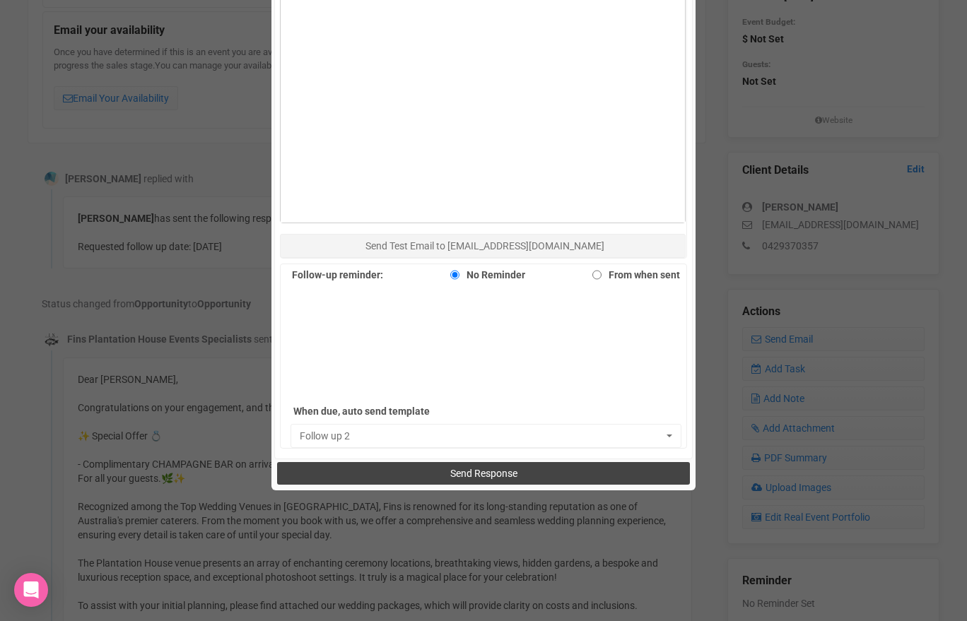
click at [373, 467] on button "Send Response" at bounding box center [483, 473] width 412 height 23
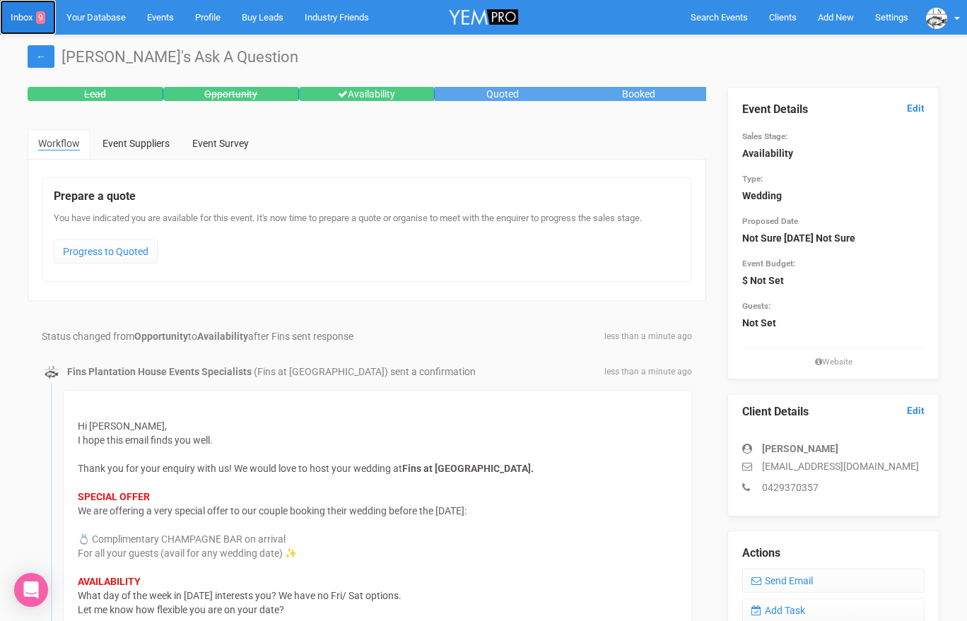
click at [20, 20] on link "Inbox 9" at bounding box center [28, 17] width 56 height 35
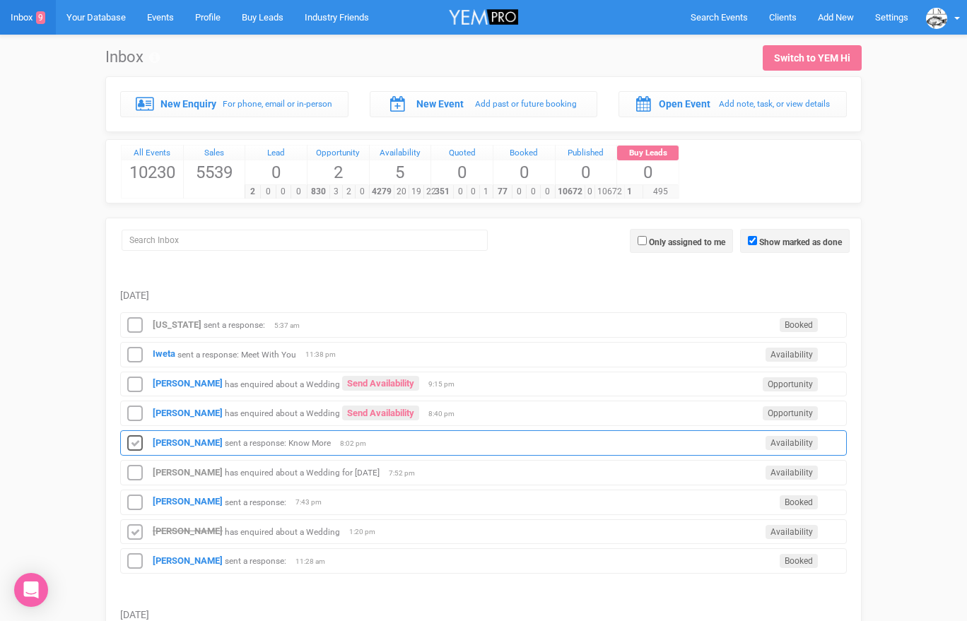
click at [137, 442] on icon at bounding box center [134, 444] width 21 height 18
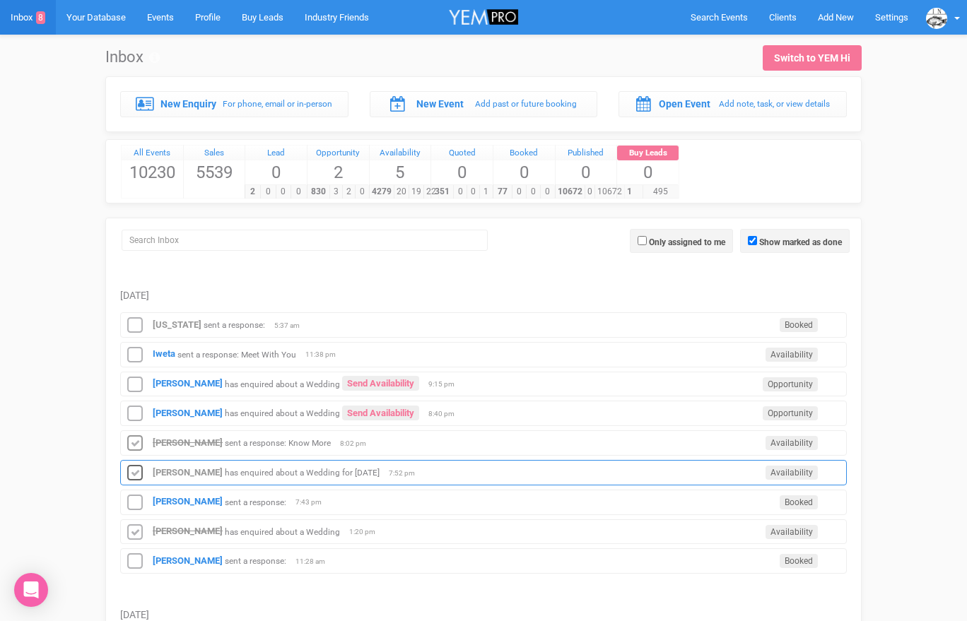
click at [137, 469] on icon at bounding box center [134, 473] width 21 height 18
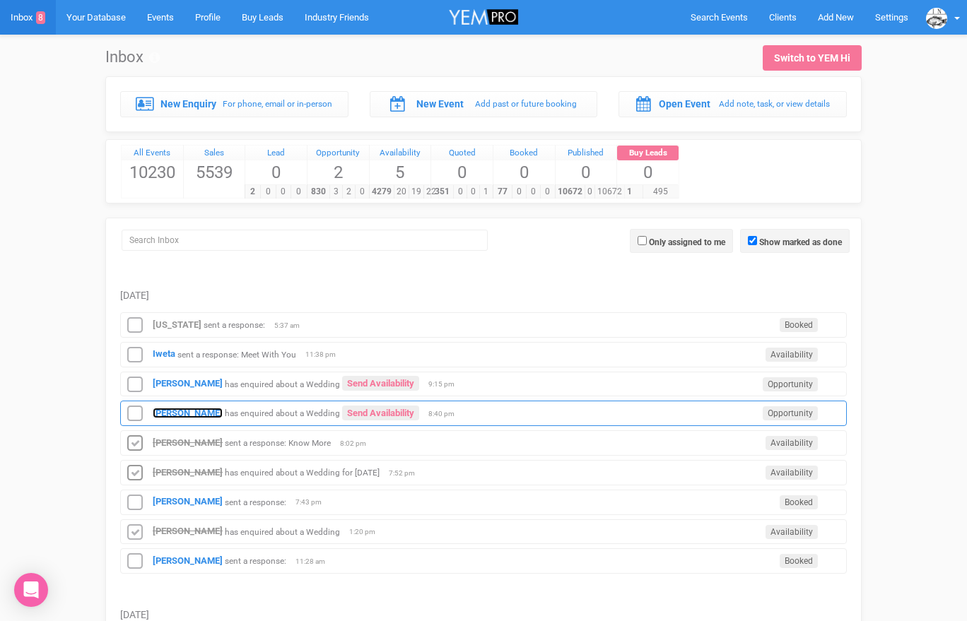
click at [170, 417] on strong "[PERSON_NAME]" at bounding box center [188, 413] width 70 height 11
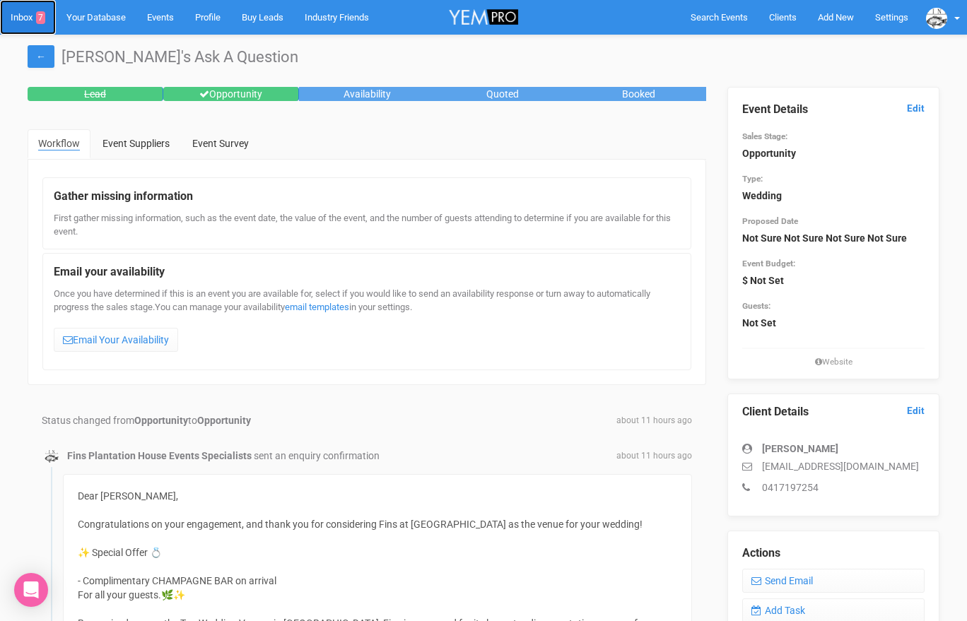
click at [23, 19] on link "Inbox 7" at bounding box center [28, 17] width 56 height 35
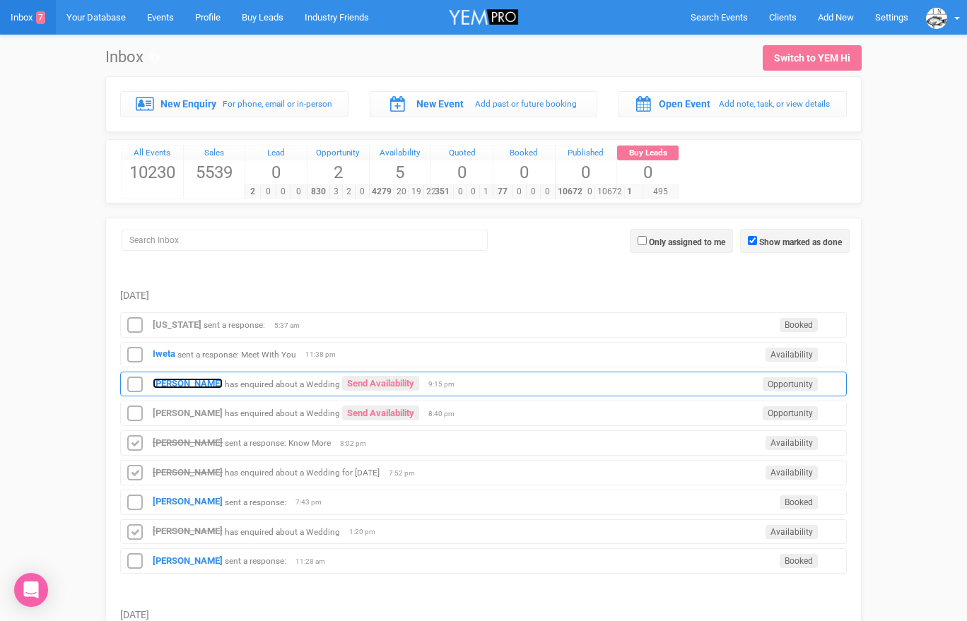
click at [183, 379] on strong "[PERSON_NAME]" at bounding box center [188, 383] width 70 height 11
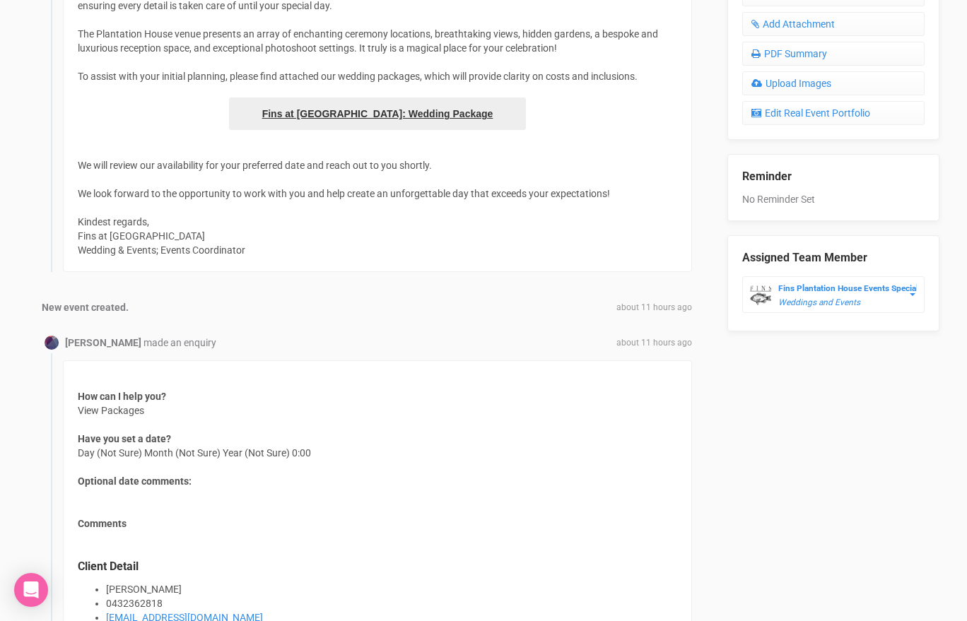
scroll to position [763, 0]
